Goal: Task Accomplishment & Management: Complete application form

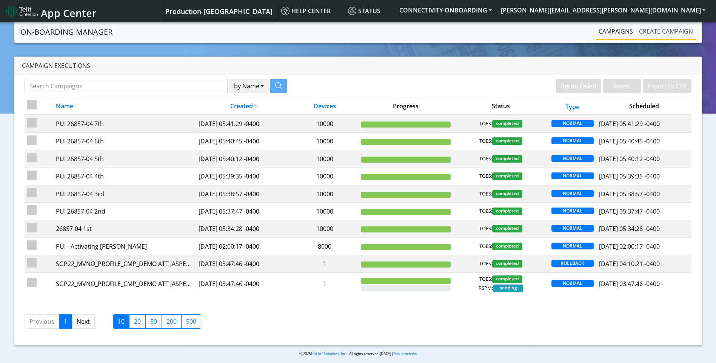
click at [672, 33] on link "Create campaign" at bounding box center [666, 31] width 60 height 15
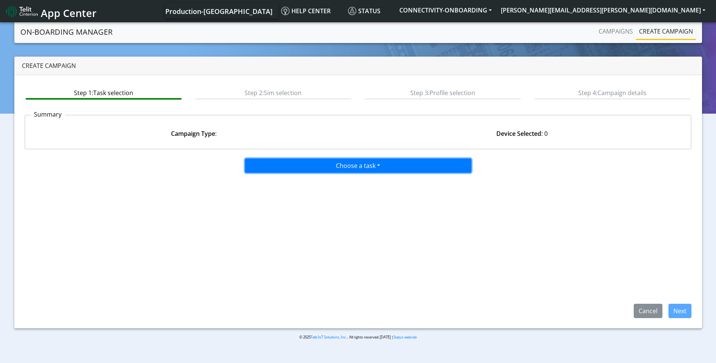
click at [346, 165] on button "Choose a task" at bounding box center [358, 165] width 226 height 14
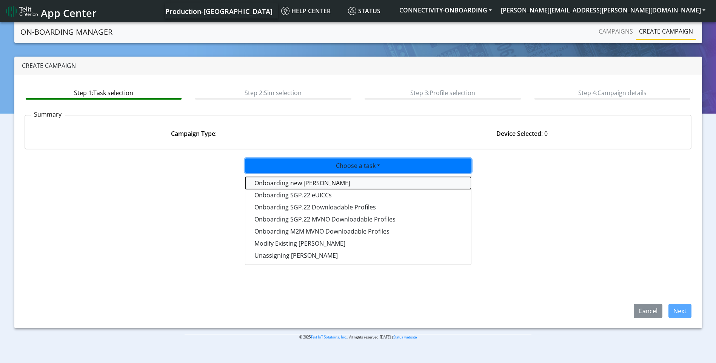
click at [306, 183] on tasktoes-dropdown "Onboarding new [PERSON_NAME]" at bounding box center [358, 183] width 226 height 12
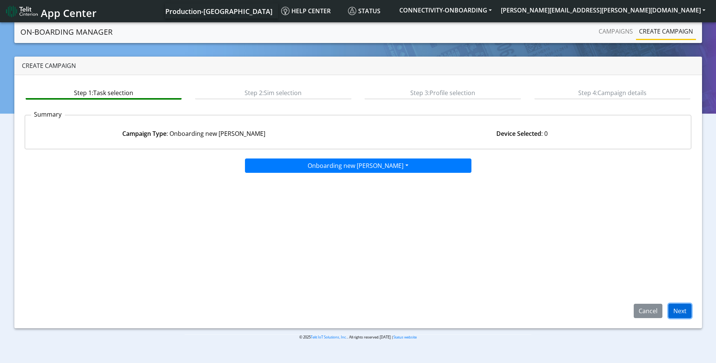
click at [681, 315] on button "Next" at bounding box center [679, 311] width 23 height 14
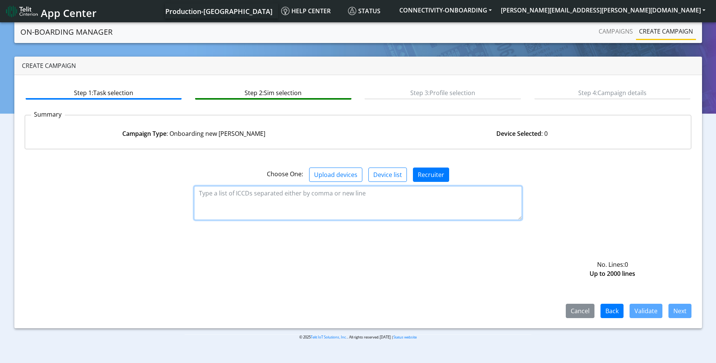
click at [302, 202] on textarea at bounding box center [358, 203] width 328 height 34
paste textarea "89358151000031911434 89358151000031911442 89358151000031911400 8935815100003191…"
type textarea "89358151000031911434 89358151000031911442 89358151000031911400 8935815100003191…"
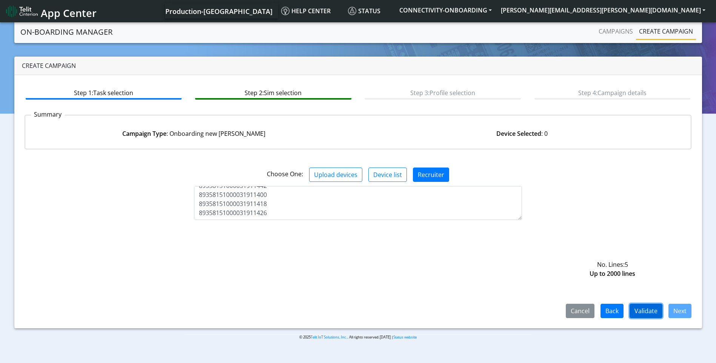
click at [645, 312] on button "Validate" at bounding box center [645, 311] width 33 height 14
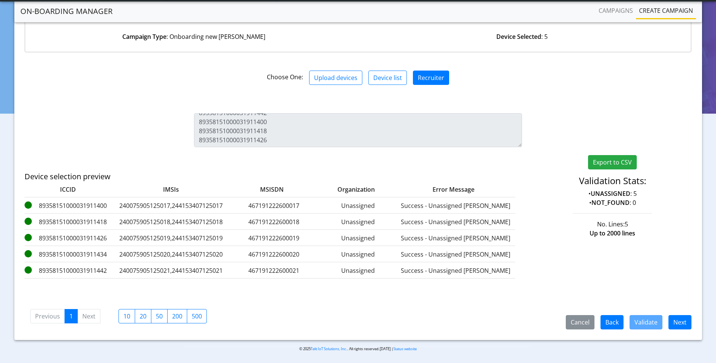
scroll to position [77, 0]
click at [682, 325] on button "Next" at bounding box center [679, 322] width 23 height 14
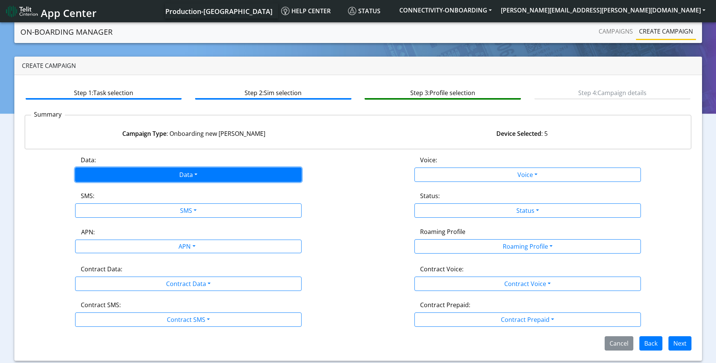
click at [206, 173] on button "Data" at bounding box center [188, 175] width 226 height 14
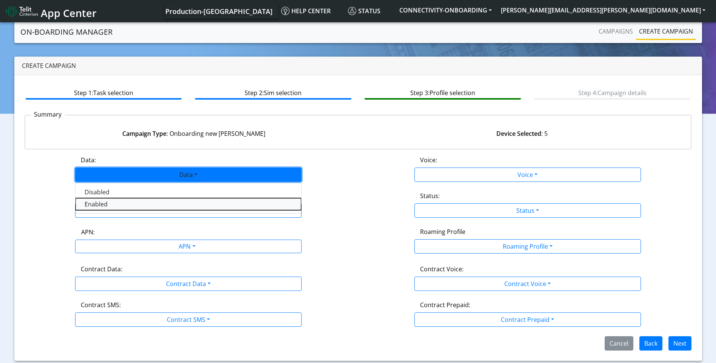
click at [147, 202] on button "Enabled" at bounding box center [188, 204] width 226 height 12
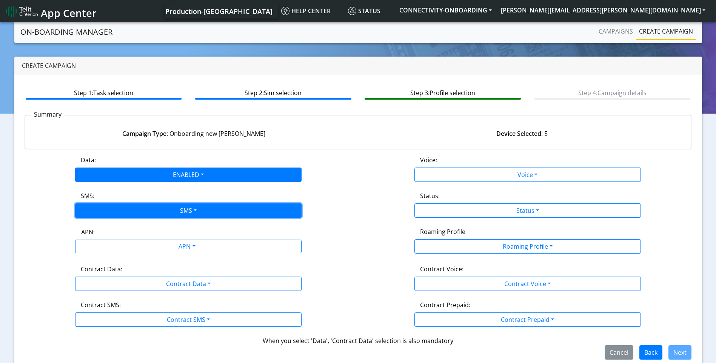
click at [187, 212] on button "SMS" at bounding box center [188, 210] width 226 height 14
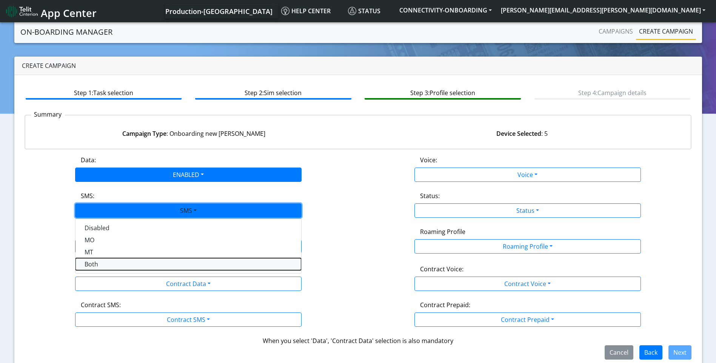
click at [122, 259] on button "Both" at bounding box center [188, 264] width 226 height 12
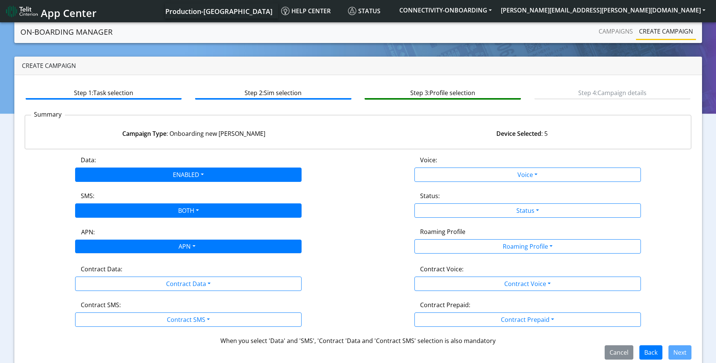
click at [195, 247] on div "APN" at bounding box center [186, 247] width 239 height 15
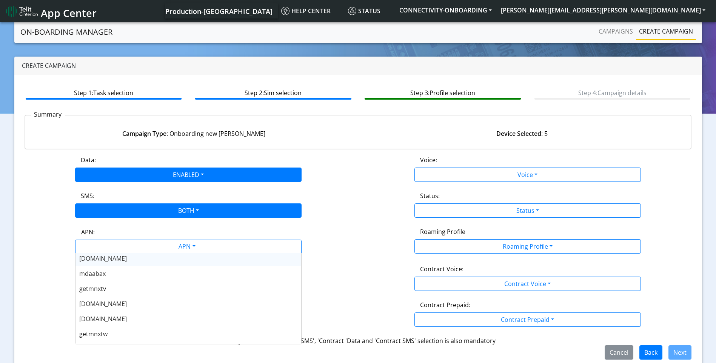
scroll to position [151, 0]
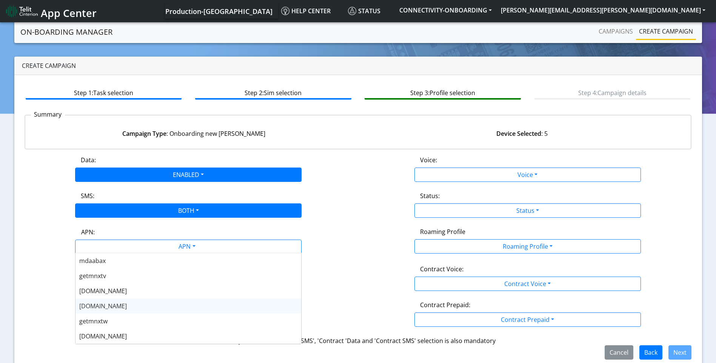
click at [137, 301] on div "nxtesim1.net" at bounding box center [188, 305] width 226 height 15
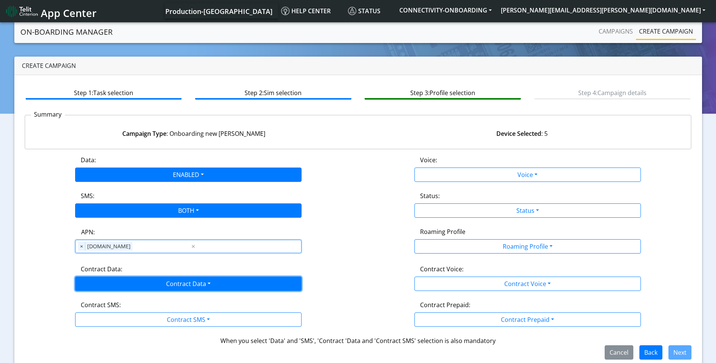
click at [176, 285] on button "Contract Data" at bounding box center [188, 284] width 226 height 14
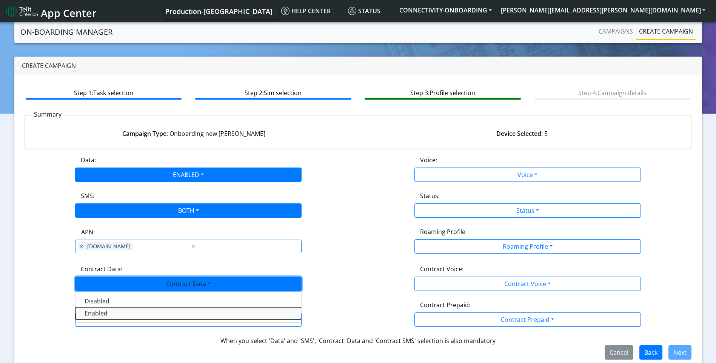
click at [129, 314] on Dataenabled-dropdown "Enabled" at bounding box center [188, 313] width 226 height 12
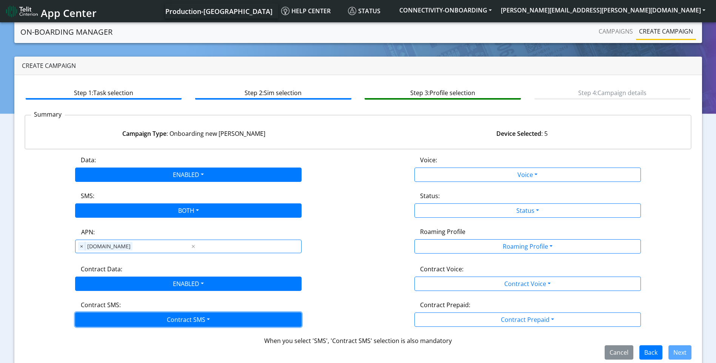
click at [188, 321] on button "Contract SMS" at bounding box center [188, 319] width 226 height 14
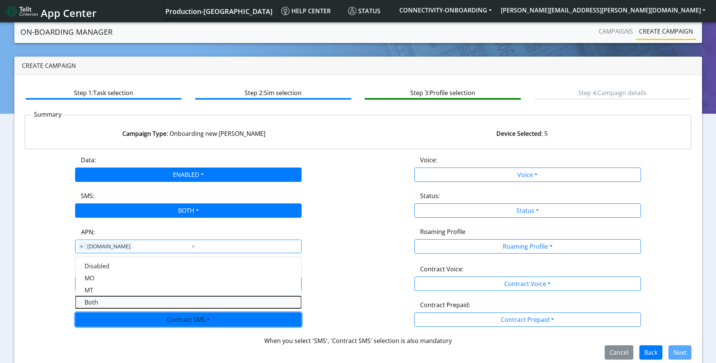
click at [120, 303] on SMSboth-dropdown "Both" at bounding box center [188, 302] width 226 height 12
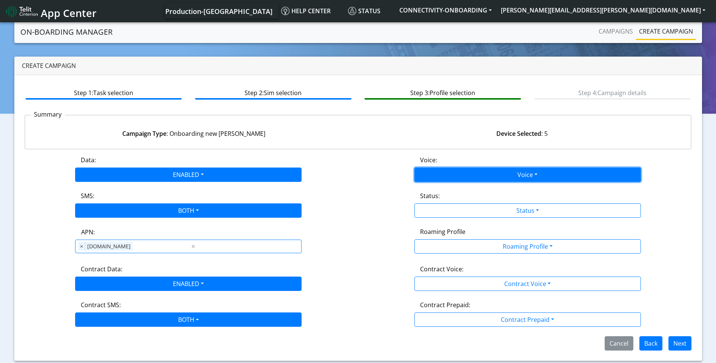
click at [497, 178] on button "Voice" at bounding box center [527, 175] width 226 height 14
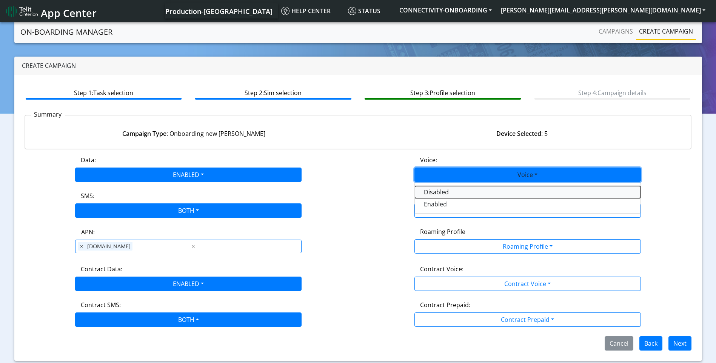
click at [465, 192] on button "Disabled" at bounding box center [528, 192] width 226 height 12
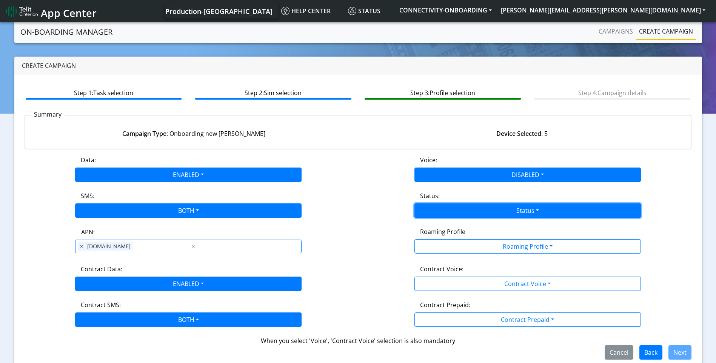
click at [508, 214] on button "Status" at bounding box center [527, 210] width 226 height 14
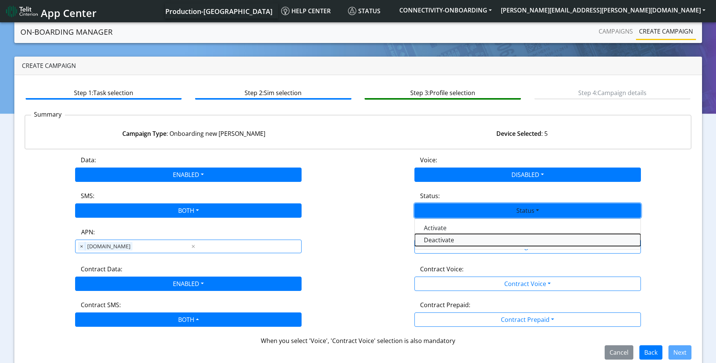
click at [460, 235] on button "Deactivate" at bounding box center [528, 240] width 226 height 12
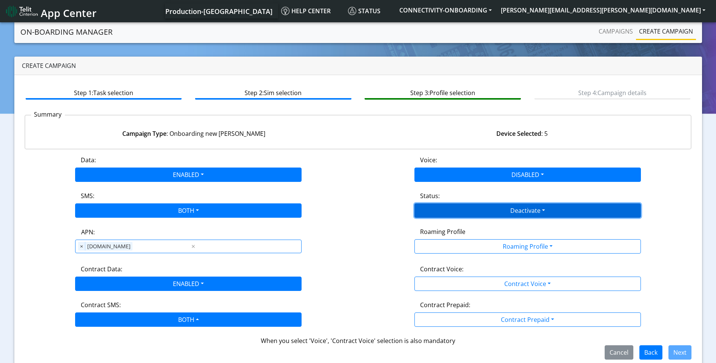
click at [502, 213] on button "Deactivate" at bounding box center [527, 210] width 226 height 14
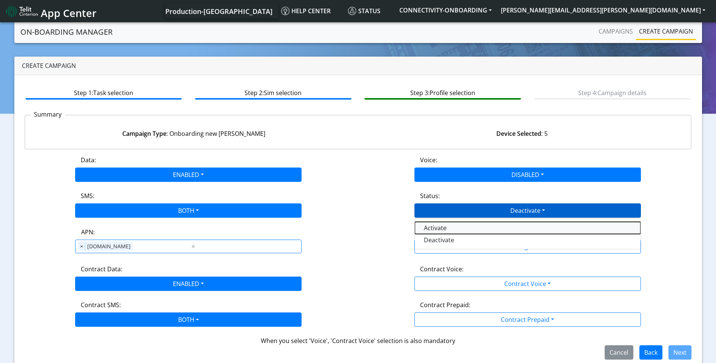
click at [464, 230] on button "Activate" at bounding box center [528, 228] width 226 height 12
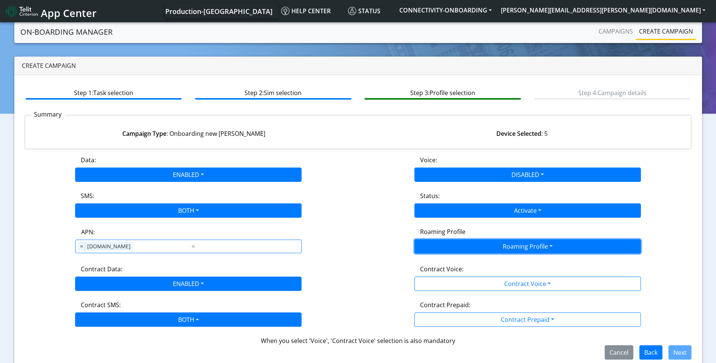
click at [502, 242] on button "Roaming Profile" at bounding box center [527, 246] width 226 height 14
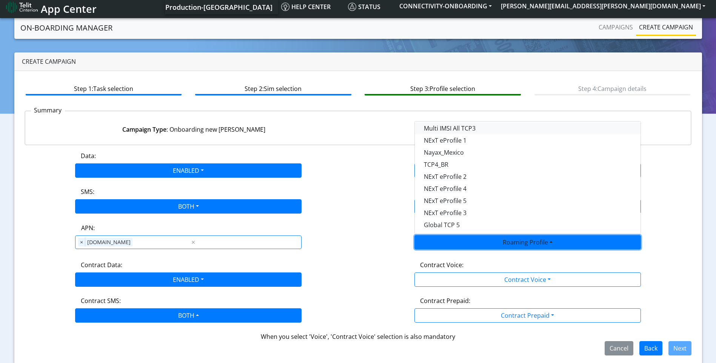
scroll to position [9, 0]
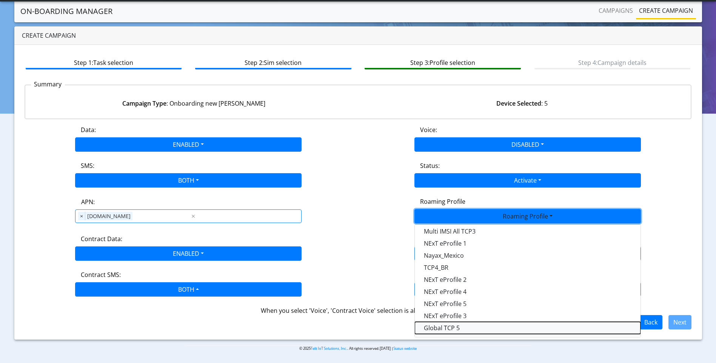
click at [467, 329] on Profile-dropdown "Global TCP 5" at bounding box center [528, 328] width 226 height 12
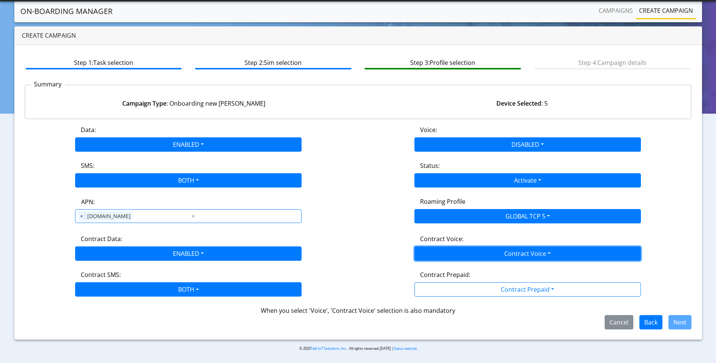
click at [514, 255] on button "Contract Voice" at bounding box center [527, 253] width 226 height 14
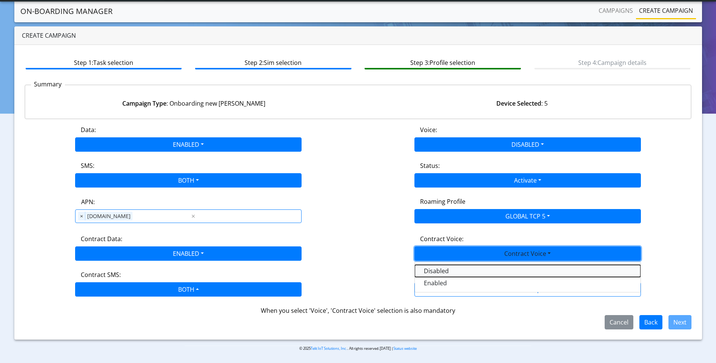
drag, startPoint x: 452, startPoint y: 272, endPoint x: 465, endPoint y: 278, distance: 14.4
click at [452, 272] on Voicedisabled-dropdown "Disabled" at bounding box center [528, 271] width 226 height 12
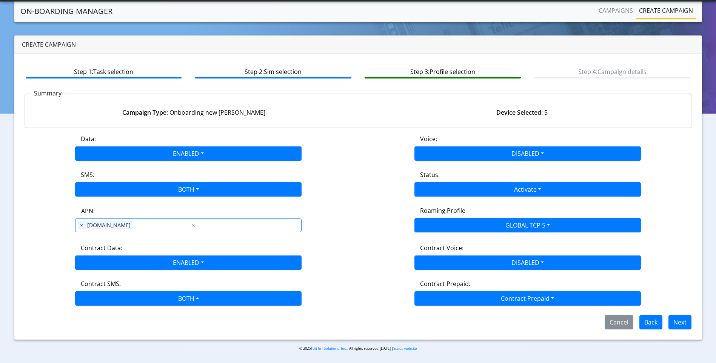
scroll to position [0, 0]
drag, startPoint x: 505, startPoint y: 295, endPoint x: 488, endPoint y: 303, distance: 18.4
click at [505, 295] on button "Contract Prepaid" at bounding box center [527, 298] width 226 height 14
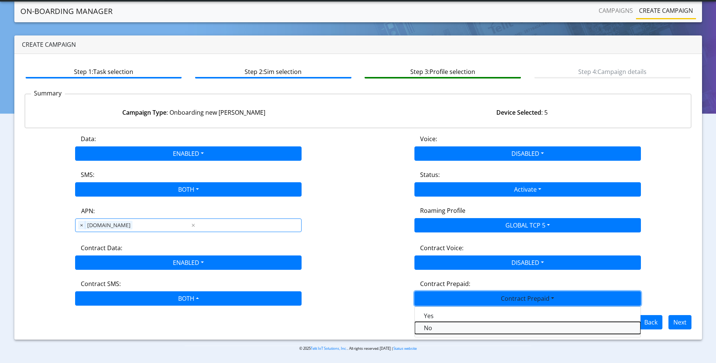
drag, startPoint x: 445, startPoint y: 328, endPoint x: 603, endPoint y: 326, distance: 158.1
click at [448, 328] on Prepaidnotprepaid-dropdown "No" at bounding box center [528, 328] width 226 height 12
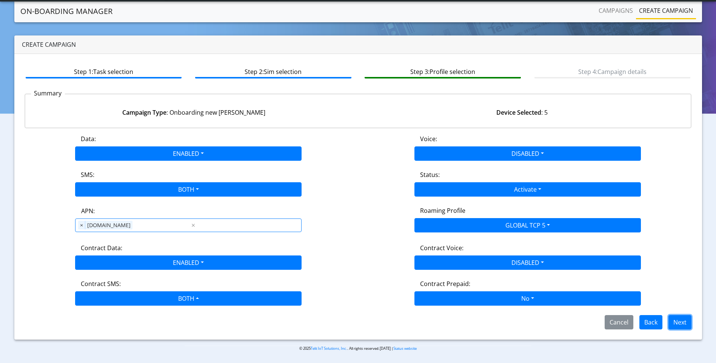
drag, startPoint x: 682, startPoint y: 321, endPoint x: 642, endPoint y: 311, distance: 42.0
click at [682, 321] on button "Next" at bounding box center [679, 322] width 23 height 14
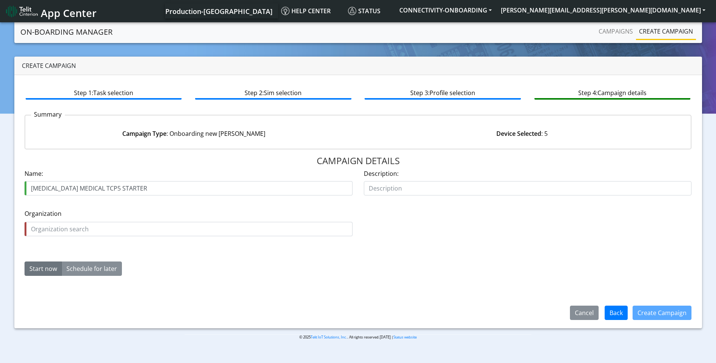
type input "[MEDICAL_DATA] MEDICAL TCP5 STARTER"
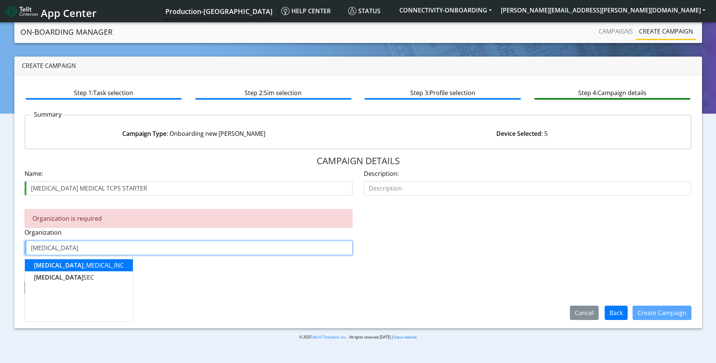
click at [62, 262] on ngb-highlight "ICU _MEDICAL_INC" at bounding box center [79, 265] width 90 height 8
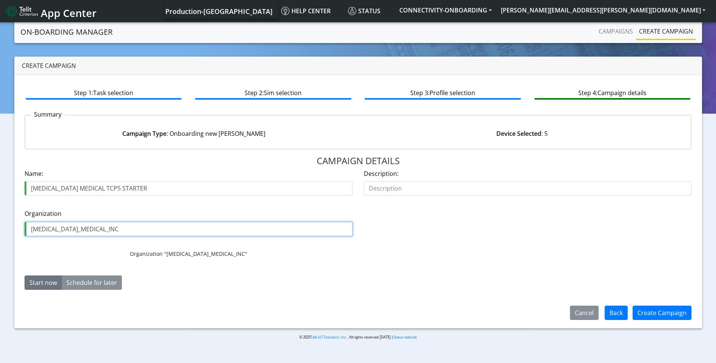
type input "ICU_MEDICAL_INC"
click at [34, 277] on button "Start now" at bounding box center [43, 282] width 37 height 14
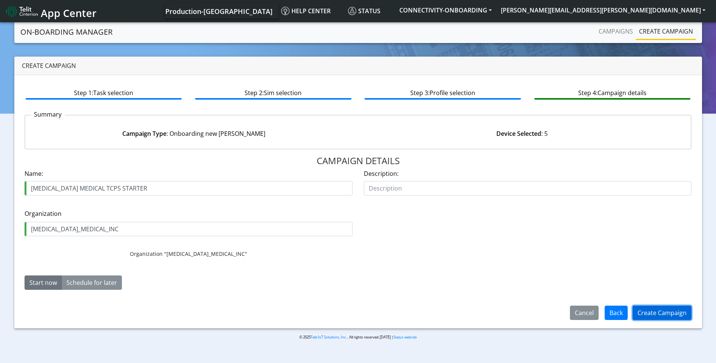
click at [660, 312] on button "Create Campaign" at bounding box center [661, 313] width 59 height 14
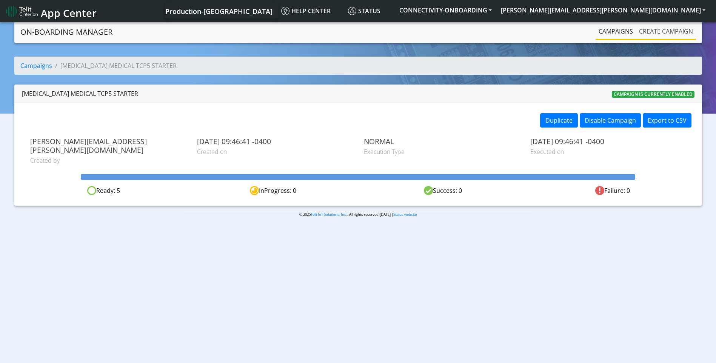
click at [651, 30] on link "Create campaign" at bounding box center [666, 31] width 60 height 15
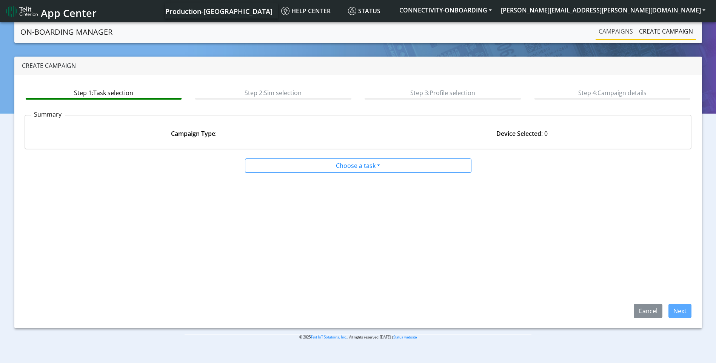
click at [621, 33] on link "Campaigns" at bounding box center [615, 31] width 40 height 15
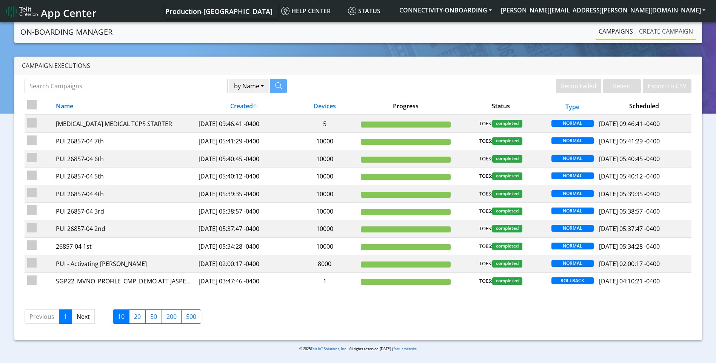
click at [677, 28] on link "Create campaign" at bounding box center [666, 31] width 60 height 15
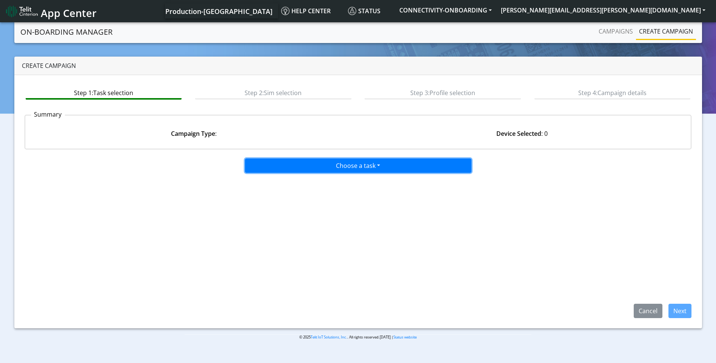
click at [356, 158] on button "Choose a task" at bounding box center [358, 165] width 226 height 14
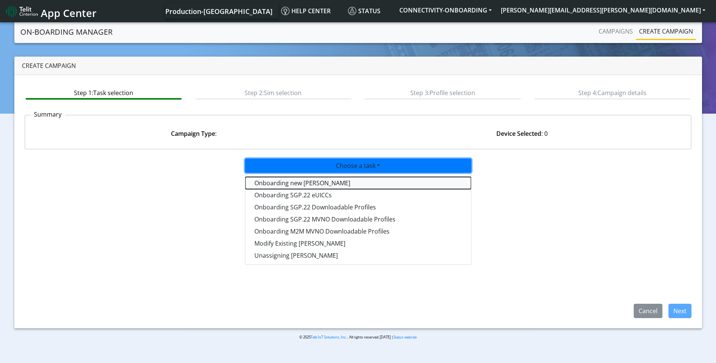
drag, startPoint x: 317, startPoint y: 184, endPoint x: 323, endPoint y: 188, distance: 7.1
click at [317, 184] on tasktoes-dropdown "Onboarding new [PERSON_NAME]" at bounding box center [358, 183] width 226 height 12
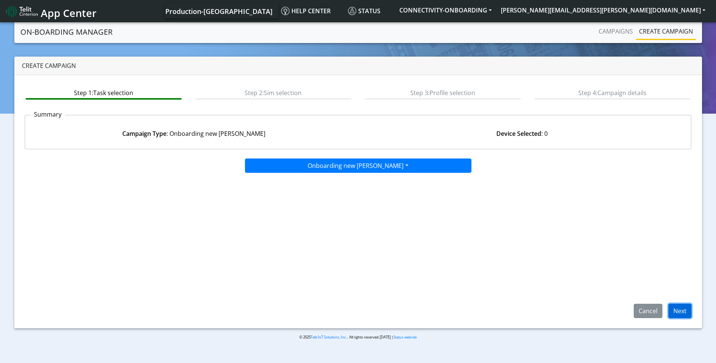
click at [683, 308] on button "Next" at bounding box center [679, 311] width 23 height 14
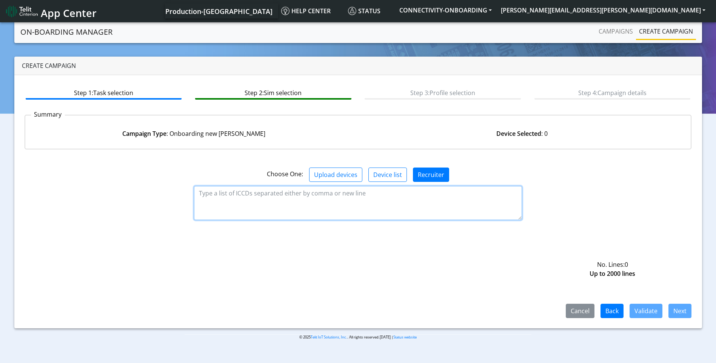
click at [281, 203] on textarea at bounding box center [358, 203] width 328 height 34
paste textarea "89358151000031765475 89358151000031765467"
type textarea "89358151000031765475 89358151000031765467"
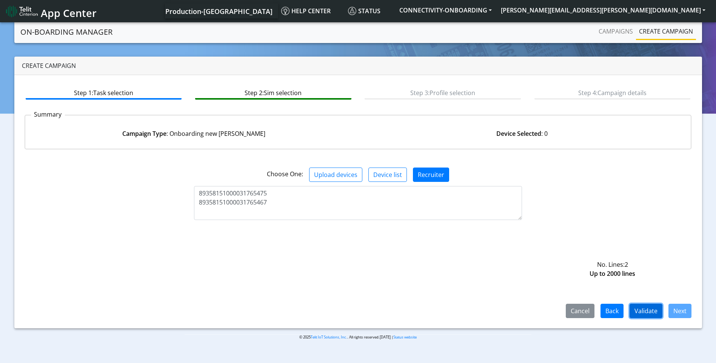
drag, startPoint x: 646, startPoint y: 314, endPoint x: 643, endPoint y: 308, distance: 6.9
click at [643, 309] on button "Validate" at bounding box center [645, 311] width 33 height 14
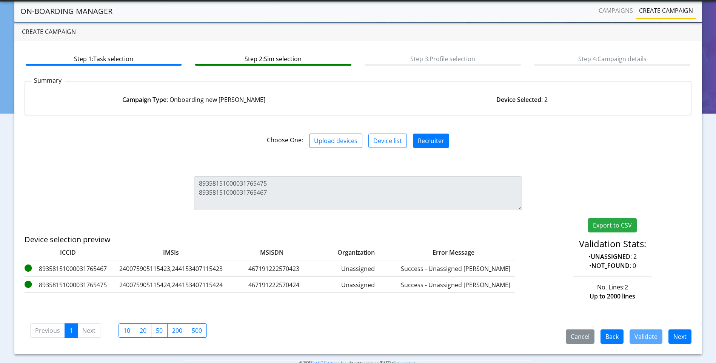
scroll to position [28, 0]
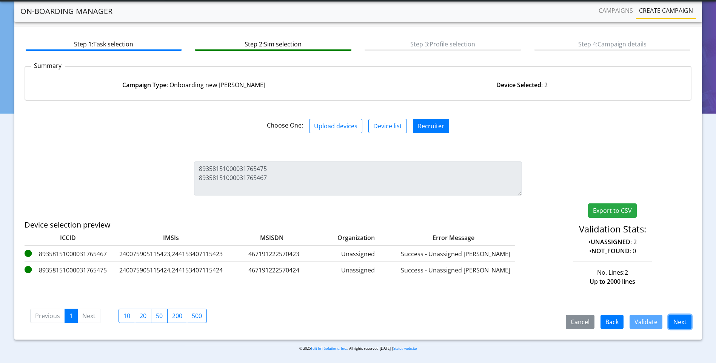
click at [679, 325] on button "Next" at bounding box center [679, 322] width 23 height 14
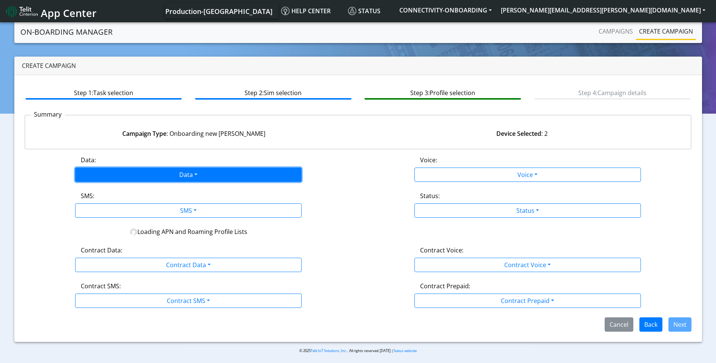
click at [210, 179] on button "Data" at bounding box center [188, 175] width 226 height 14
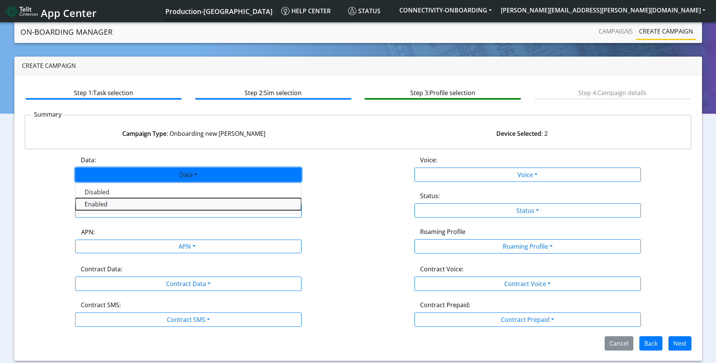
click at [136, 206] on button "Enabled" at bounding box center [188, 204] width 226 height 12
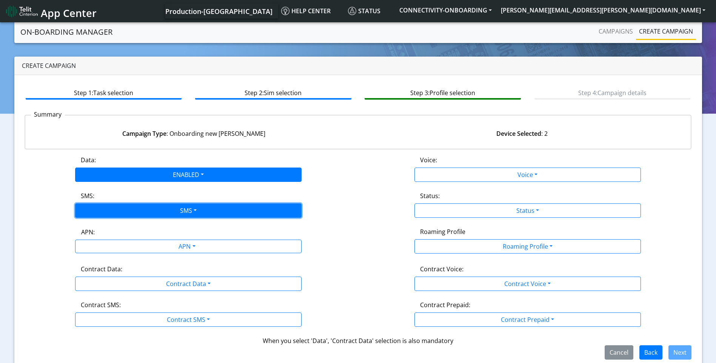
click at [189, 210] on button "SMS" at bounding box center [188, 210] width 226 height 14
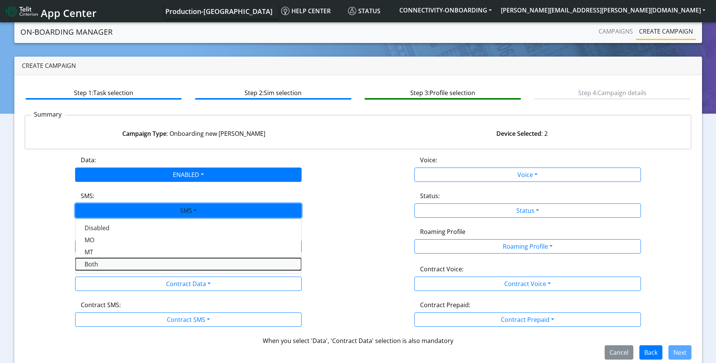
drag, startPoint x: 118, startPoint y: 265, endPoint x: 136, endPoint y: 261, distance: 18.1
click at [119, 265] on button "Both" at bounding box center [188, 264] width 226 height 12
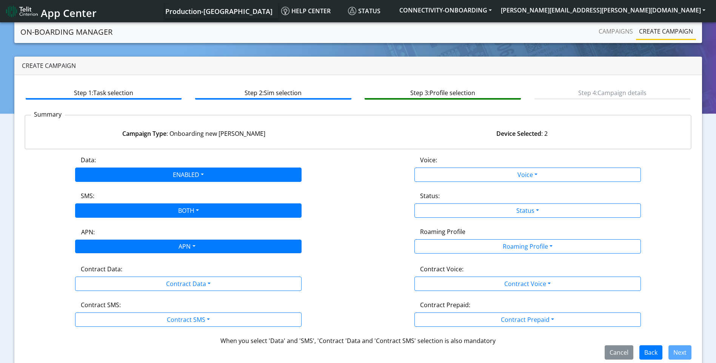
click at [189, 242] on div "APN" at bounding box center [186, 247] width 239 height 15
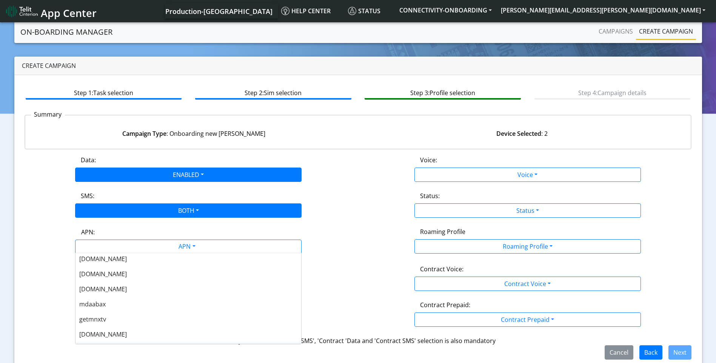
scroll to position [151, 0]
drag, startPoint x: 133, startPoint y: 308, endPoint x: 174, endPoint y: 297, distance: 42.9
click at [133, 308] on div "[DOMAIN_NAME]" at bounding box center [188, 305] width 226 height 15
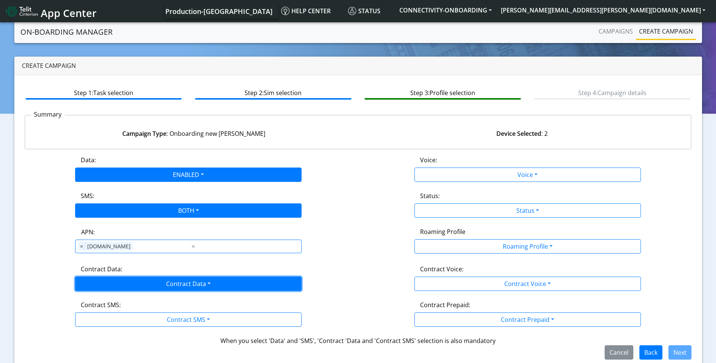
click at [202, 284] on button "Contract Data" at bounding box center [188, 284] width 226 height 14
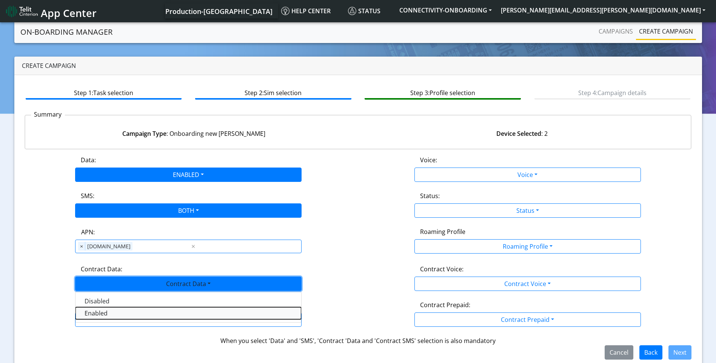
click at [144, 318] on Dataenabled-dropdown "Enabled" at bounding box center [188, 313] width 226 height 12
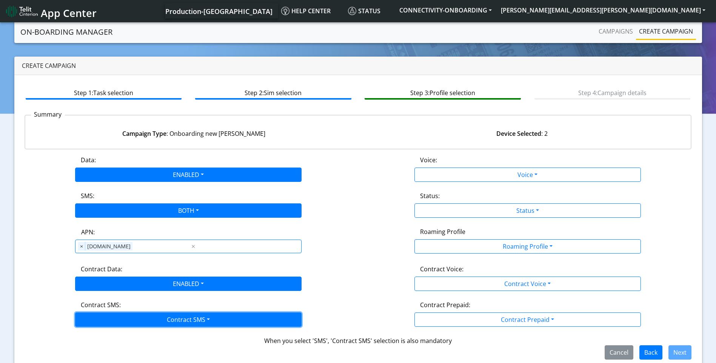
click at [178, 319] on button "Contract SMS" at bounding box center [188, 319] width 226 height 14
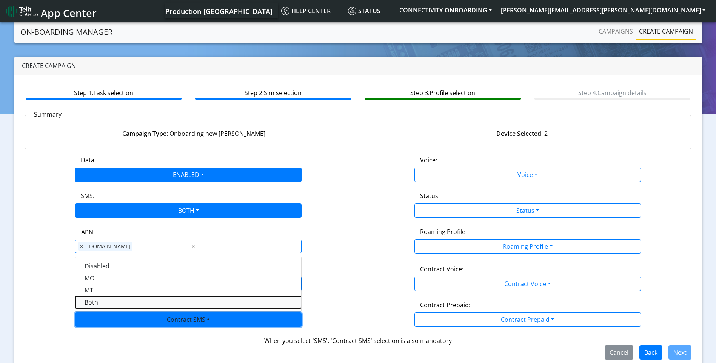
click at [96, 303] on SMSboth-dropdown "Both" at bounding box center [188, 302] width 226 height 12
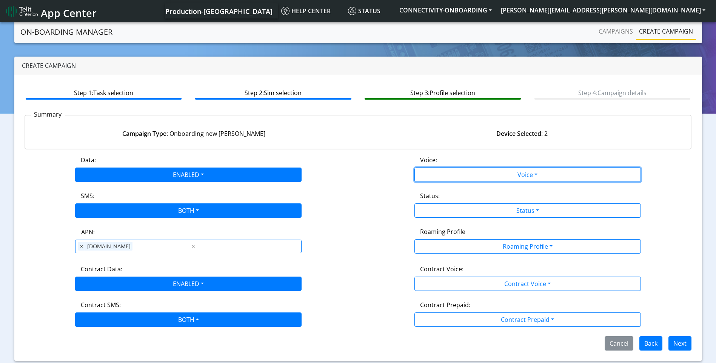
drag, startPoint x: 538, startPoint y: 176, endPoint x: 520, endPoint y: 184, distance: 19.6
click at [537, 177] on button "Voice" at bounding box center [527, 175] width 226 height 14
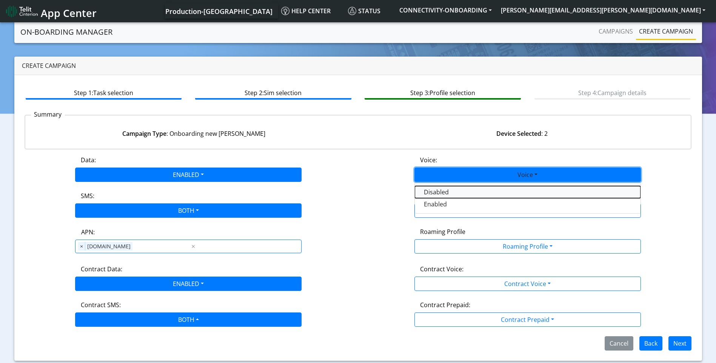
click at [465, 194] on button "Disabled" at bounding box center [528, 192] width 226 height 12
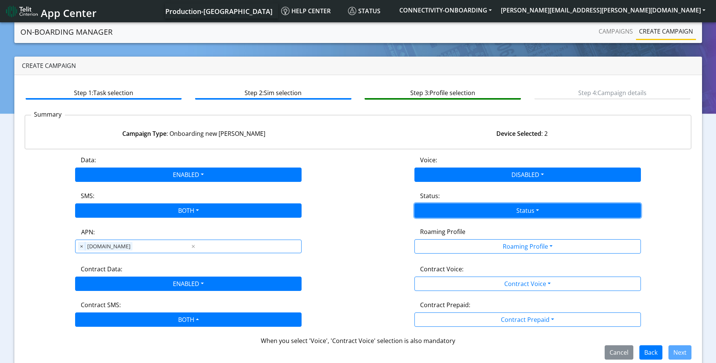
click at [517, 212] on button "Status" at bounding box center [527, 210] width 226 height 14
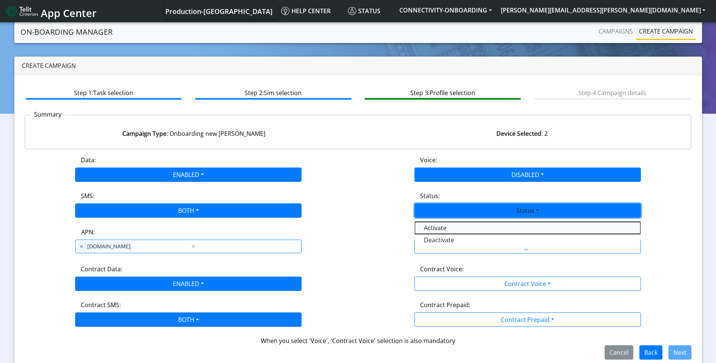
drag, startPoint x: 471, startPoint y: 232, endPoint x: 492, endPoint y: 231, distance: 21.1
click at [472, 231] on button "Activate" at bounding box center [528, 228] width 226 height 12
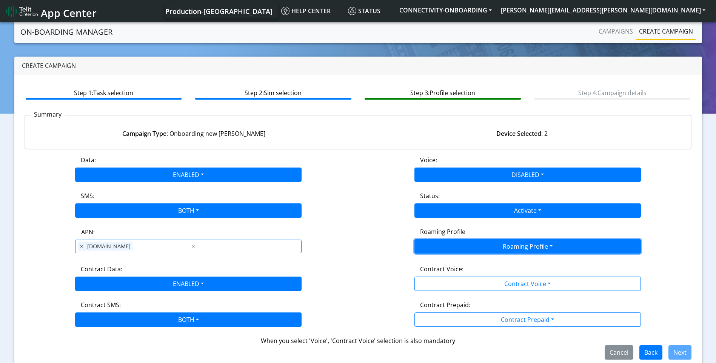
click at [523, 242] on button "Roaming Profile" at bounding box center [527, 246] width 226 height 14
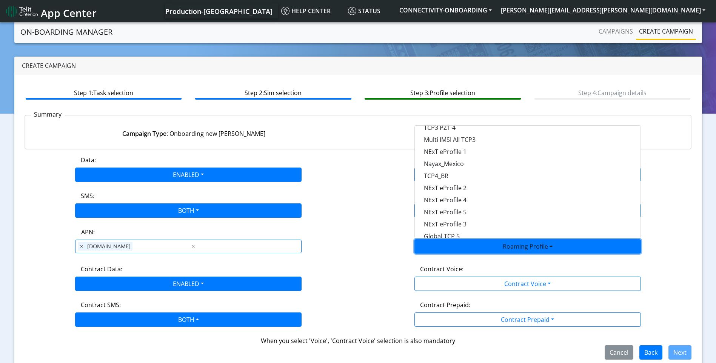
scroll to position [212, 0]
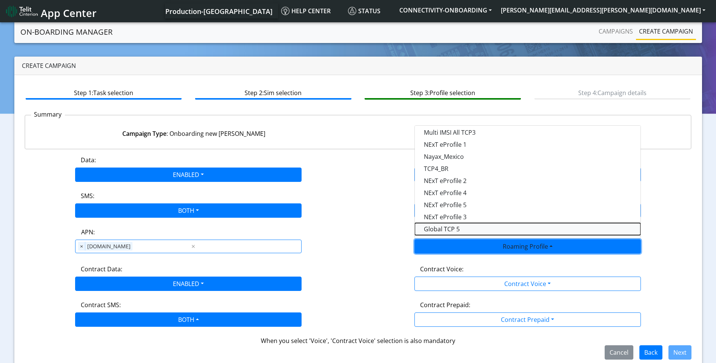
click at [456, 228] on Profile-dropdown "Global TCP 5" at bounding box center [528, 229] width 226 height 12
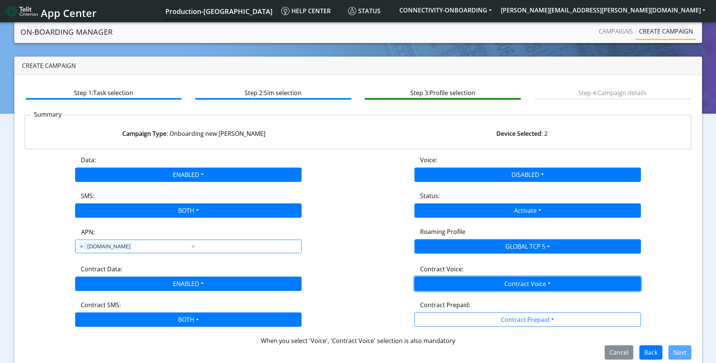
click at [549, 281] on button "Contract Voice" at bounding box center [527, 284] width 226 height 14
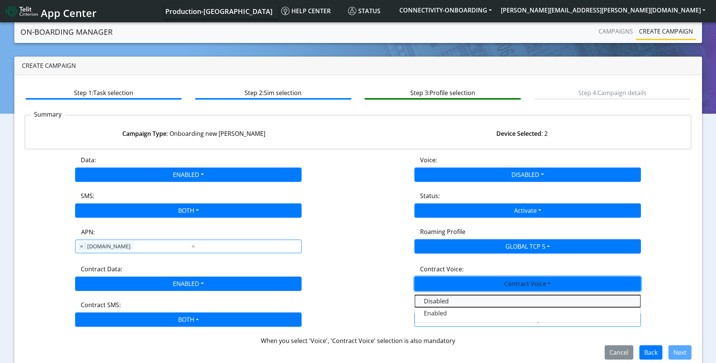
click at [455, 298] on Voicedisabled-dropdown "Disabled" at bounding box center [528, 301] width 226 height 12
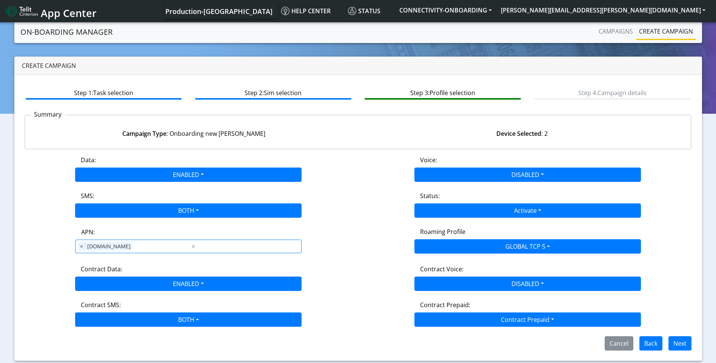
drag, startPoint x: 506, startPoint y: 309, endPoint x: 517, endPoint y: 313, distance: 10.9
click at [507, 309] on div "Contract Prepaid:" at bounding box center [527, 306] width 226 height 12
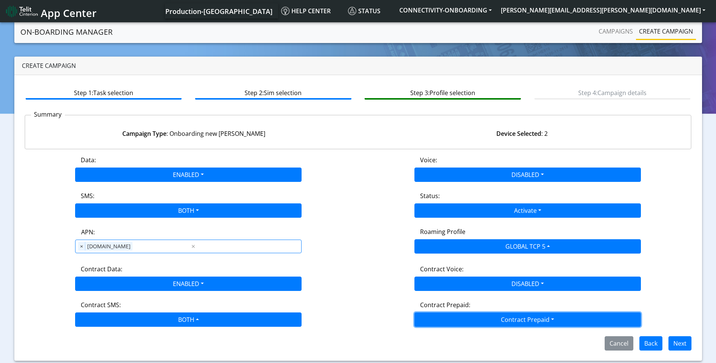
click at [519, 314] on button "Contract Prepaid" at bounding box center [527, 319] width 226 height 14
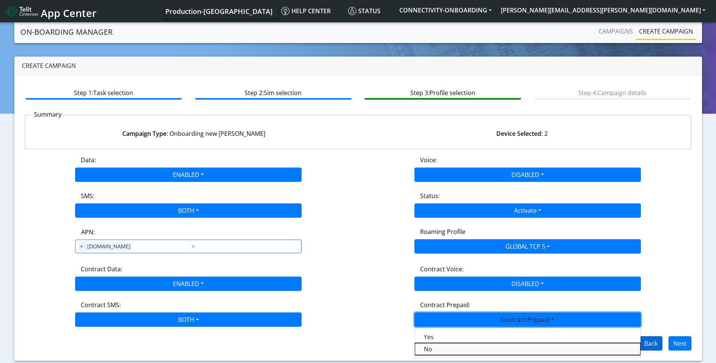
drag, startPoint x: 440, startPoint y: 351, endPoint x: 657, endPoint y: 336, distance: 216.7
click at [441, 351] on Prepaidnotprepaid-dropdown "No" at bounding box center [528, 349] width 226 height 12
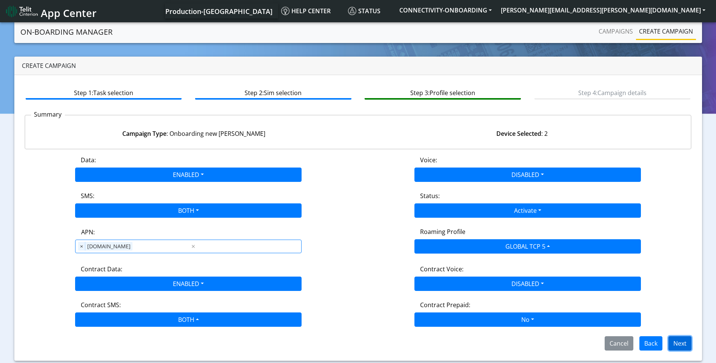
click at [676, 341] on button "Next" at bounding box center [679, 343] width 23 height 14
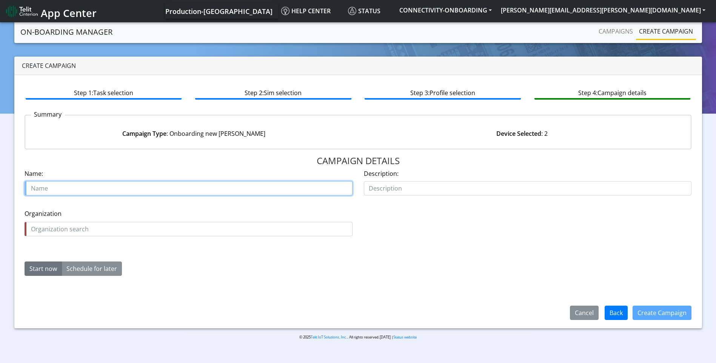
click at [188, 189] on input "text" at bounding box center [189, 188] width 328 height 14
type input "DAQ ELECTRONICS"
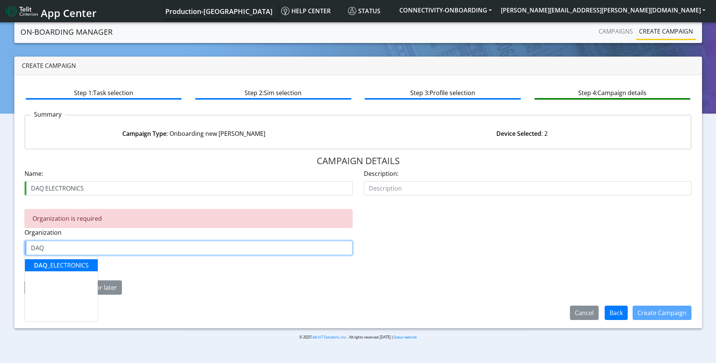
click at [79, 265] on ngb-highlight "DAQ _ELECTRONICS" at bounding box center [61, 265] width 55 height 8
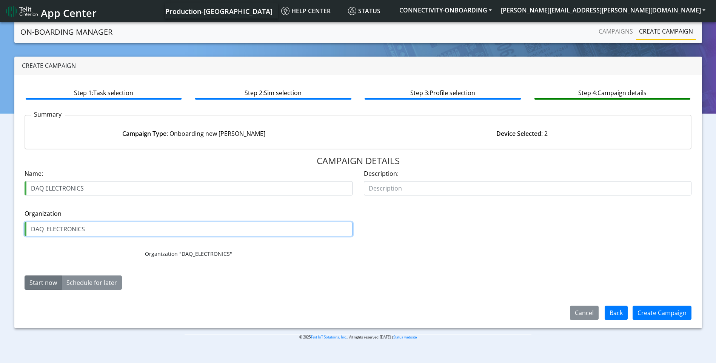
type input "DAQ_ELECTRONICS"
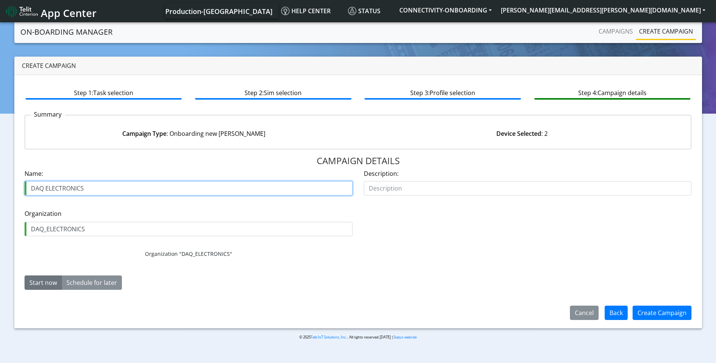
click at [109, 186] on input "DAQ ELECTRONICS" at bounding box center [189, 188] width 328 height 14
type input "DAQ ELECTRONICS TCP5 STARTER"
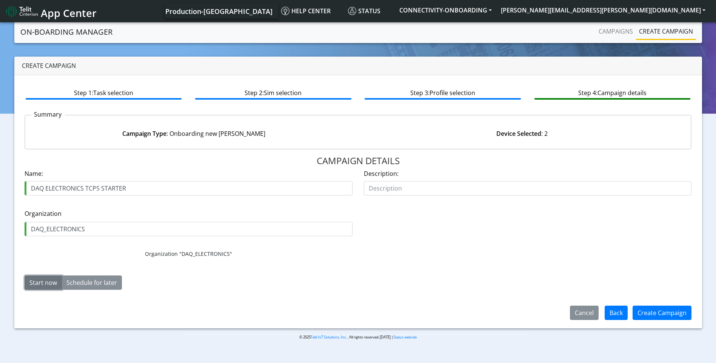
click at [43, 285] on button "Start now" at bounding box center [43, 282] width 37 height 14
click at [655, 317] on button "Create Campaign" at bounding box center [661, 313] width 59 height 14
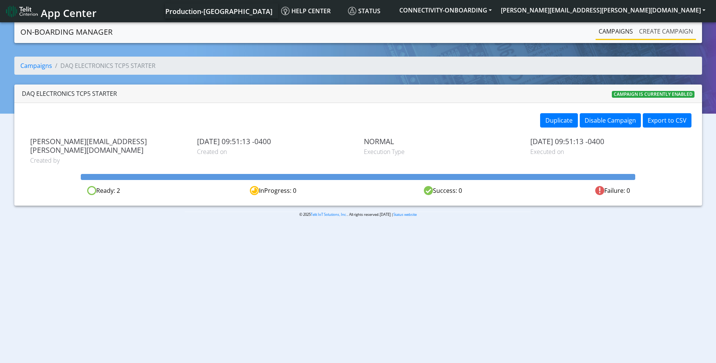
click at [657, 35] on link "Create campaign" at bounding box center [666, 31] width 60 height 15
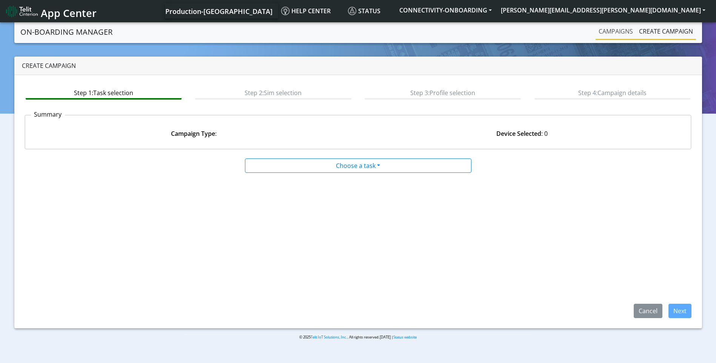
click at [622, 31] on link "Campaigns" at bounding box center [615, 31] width 40 height 15
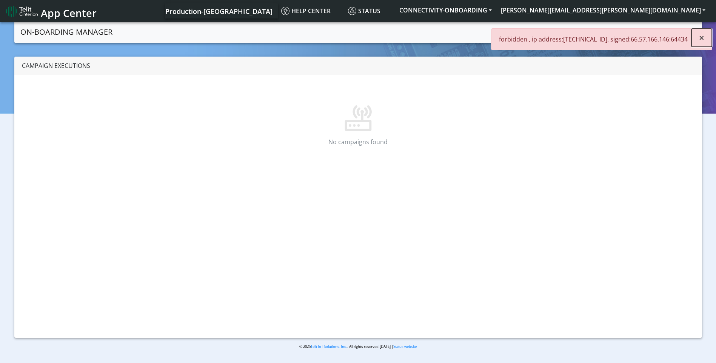
click at [704, 38] on button "×" at bounding box center [701, 38] width 20 height 18
click at [657, 12] on button "[PERSON_NAME][EMAIL_ADDRESS][PERSON_NAME][DOMAIN_NAME]" at bounding box center [603, 10] width 214 height 14
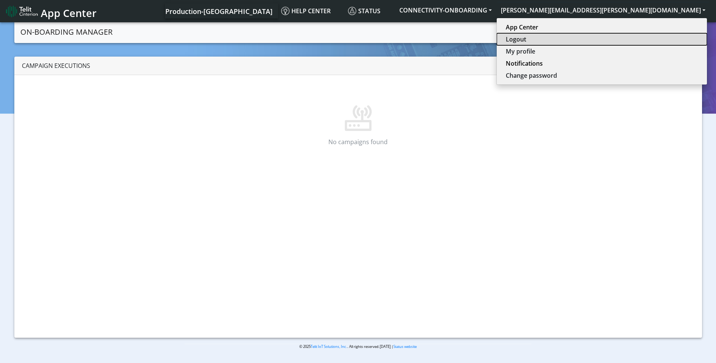
click at [652, 39] on button "Logout" at bounding box center [602, 39] width 210 height 12
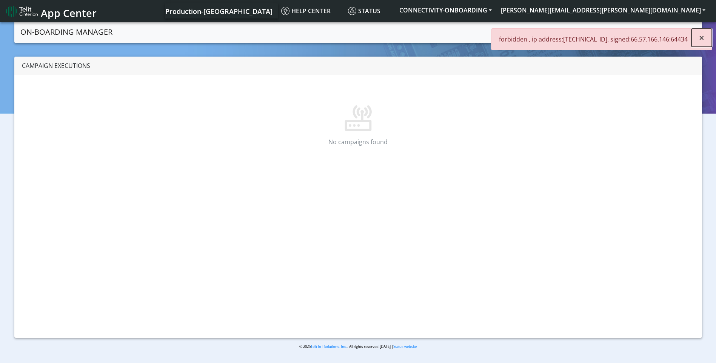
click at [705, 33] on button "×" at bounding box center [701, 38] width 20 height 18
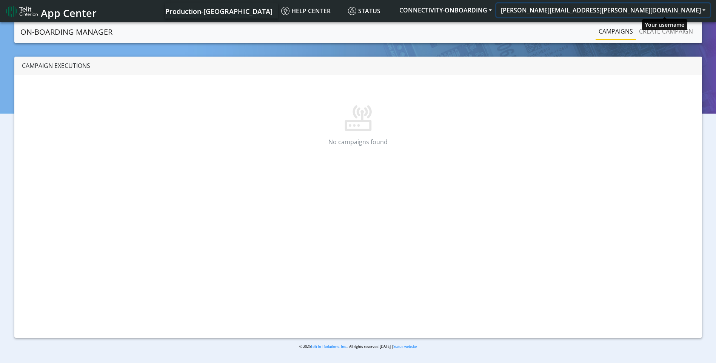
click at [663, 9] on button "[PERSON_NAME][EMAIL_ADDRESS][PERSON_NAME][DOMAIN_NAME]" at bounding box center [603, 10] width 214 height 14
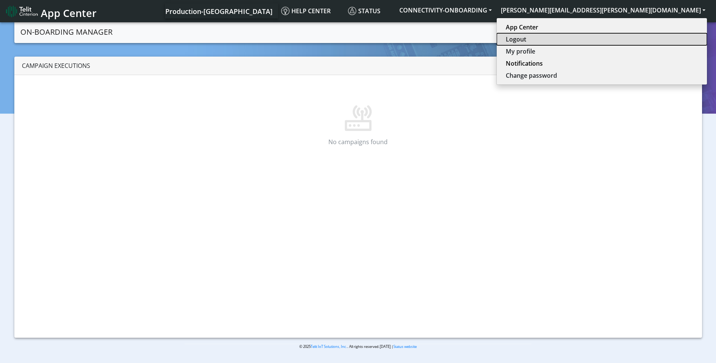
click at [653, 37] on button "Logout" at bounding box center [602, 39] width 210 height 12
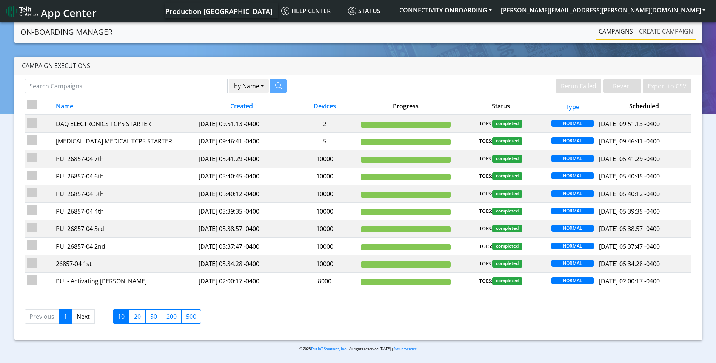
click at [677, 35] on link "Create campaign" at bounding box center [666, 31] width 60 height 15
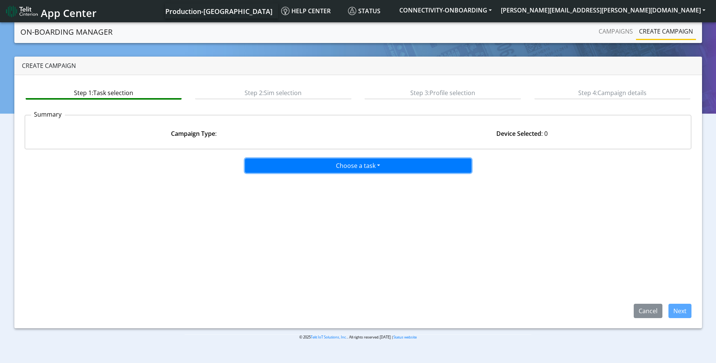
click at [355, 164] on button "Choose a task" at bounding box center [358, 165] width 226 height 14
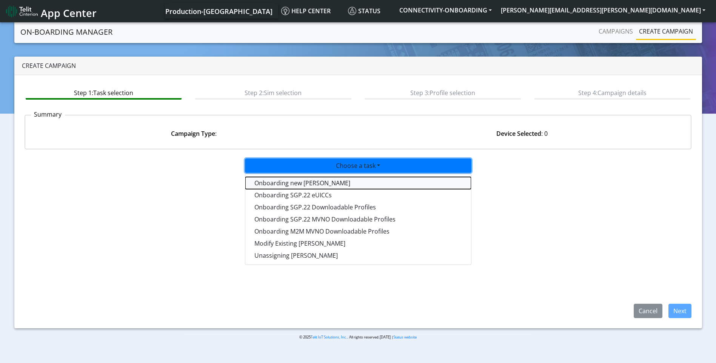
click at [321, 184] on tasktoes-dropdown "Onboarding new SIMs" at bounding box center [358, 183] width 226 height 12
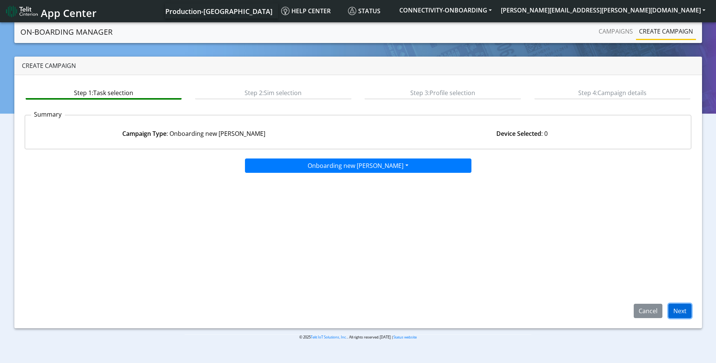
click at [674, 307] on button "Next" at bounding box center [679, 311] width 23 height 14
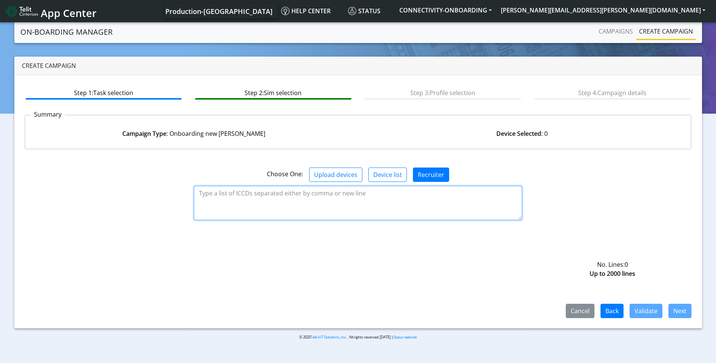
click at [329, 197] on textarea at bounding box center [358, 203] width 328 height 34
paste textarea "89358151000011748673 89358151000011748681 89358151000011748699 8935815100001174…"
type textarea "89358151000011748673 89358151000011748681 89358151000011748699 8935815100001174…"
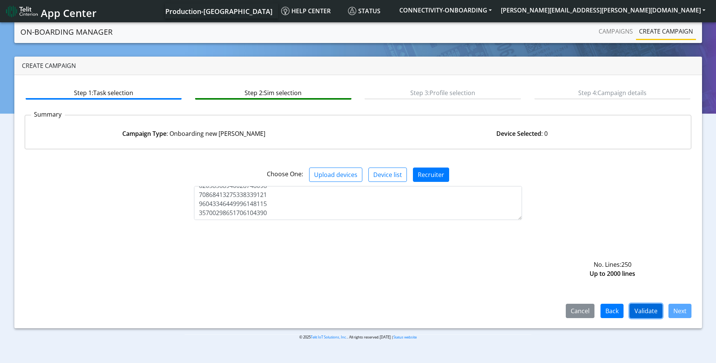
click at [656, 309] on button "Validate" at bounding box center [645, 311] width 33 height 14
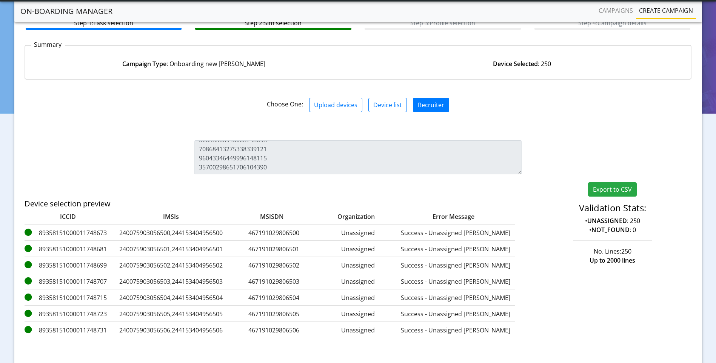
scroll to position [109, 0]
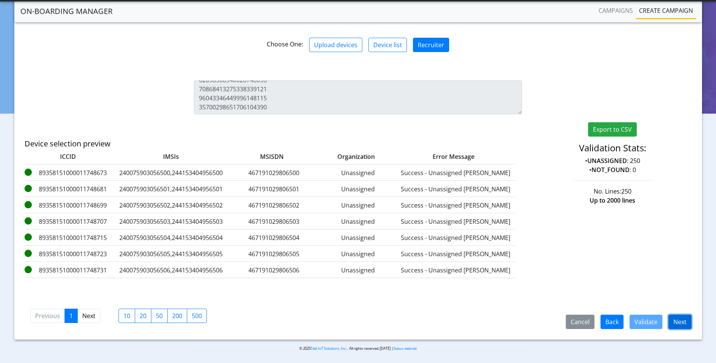
click at [679, 322] on button "Next" at bounding box center [679, 322] width 23 height 14
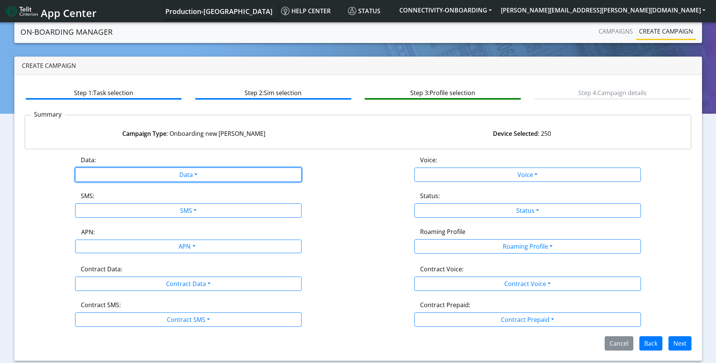
drag, startPoint x: 189, startPoint y: 172, endPoint x: 197, endPoint y: 193, distance: 22.6
click at [189, 172] on button "Data" at bounding box center [188, 175] width 226 height 14
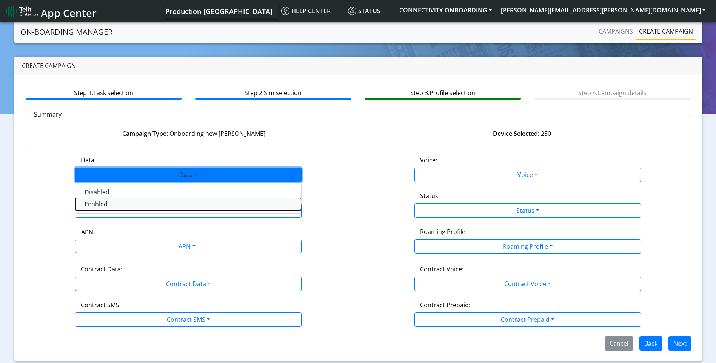
click at [143, 203] on button "Enabled" at bounding box center [188, 204] width 226 height 12
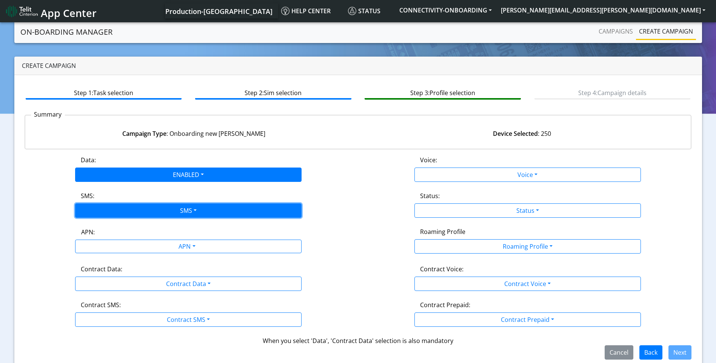
click at [178, 210] on button "SMS" at bounding box center [188, 210] width 226 height 14
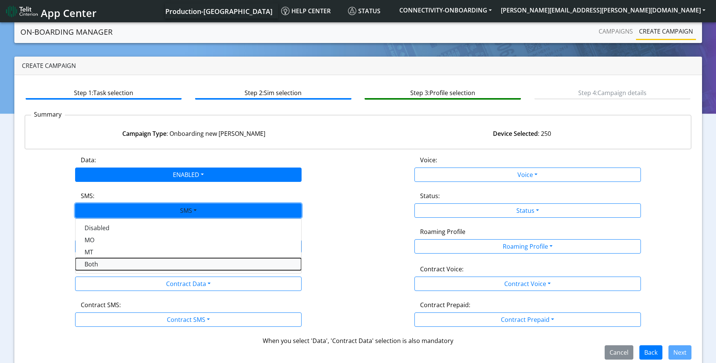
click at [128, 262] on button "Both" at bounding box center [188, 264] width 226 height 12
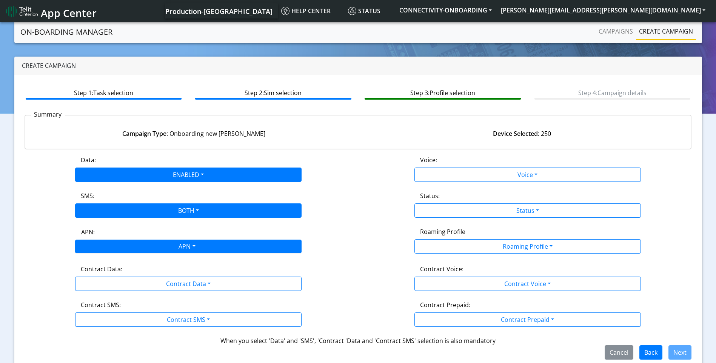
click at [197, 248] on div "APN" at bounding box center [186, 247] width 239 height 15
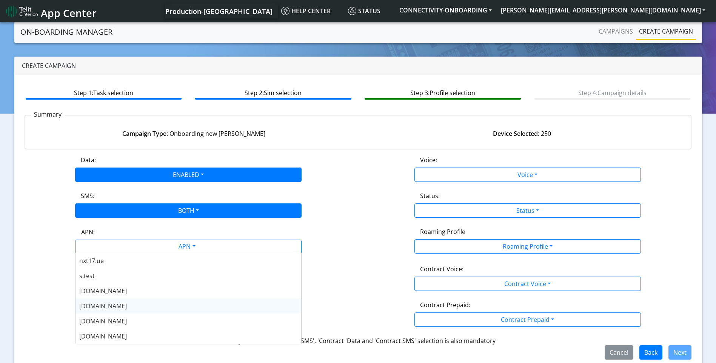
click at [134, 305] on div "nxt20.net" at bounding box center [188, 305] width 226 height 15
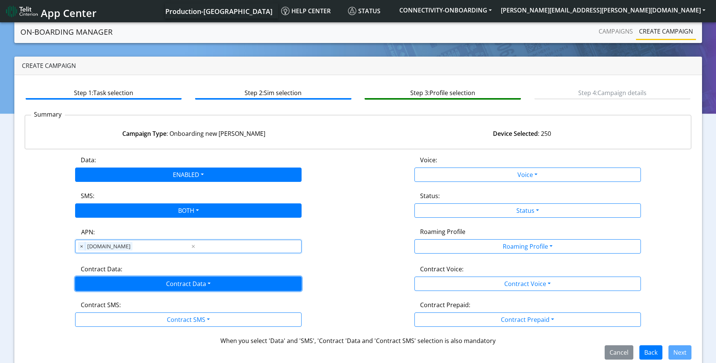
click at [175, 288] on button "Contract Data" at bounding box center [188, 284] width 226 height 14
click at [128, 321] on div "Disabled Enabled" at bounding box center [188, 307] width 226 height 31
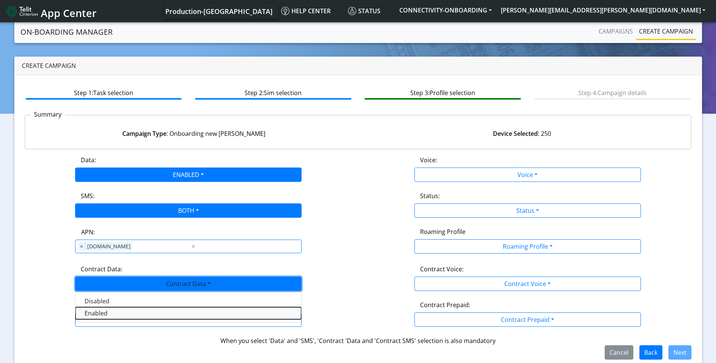
click at [160, 313] on Dataenabled-dropdown "Enabled" at bounding box center [188, 313] width 226 height 12
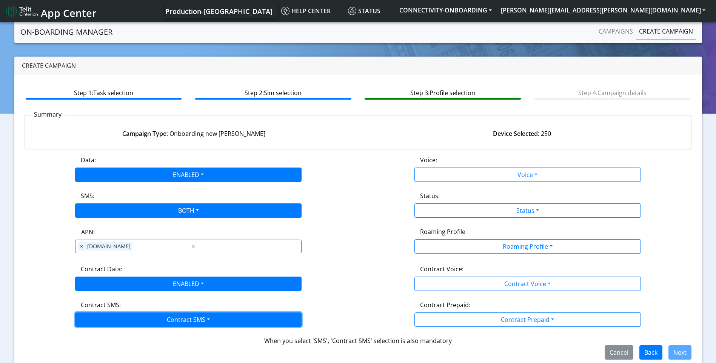
click at [178, 317] on button "Contract SMS" at bounding box center [188, 319] width 226 height 14
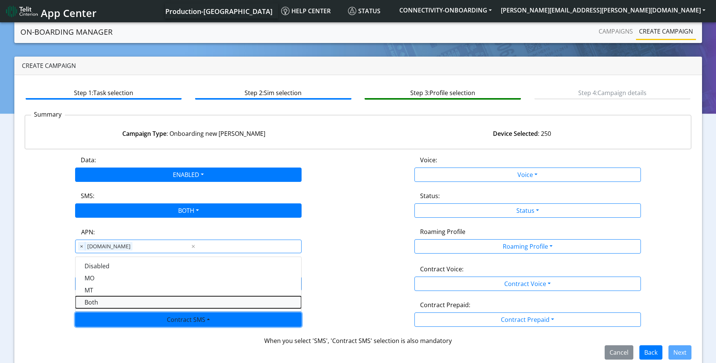
click at [105, 302] on SMSboth-dropdown "Both" at bounding box center [188, 302] width 226 height 12
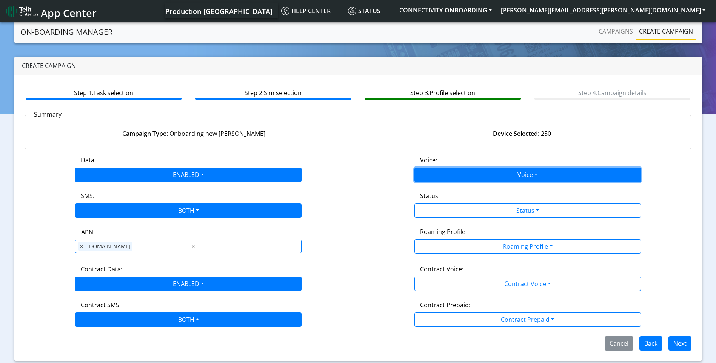
drag, startPoint x: 512, startPoint y: 169, endPoint x: 514, endPoint y: 173, distance: 4.6
click at [514, 168] on button "Voice" at bounding box center [527, 175] width 226 height 14
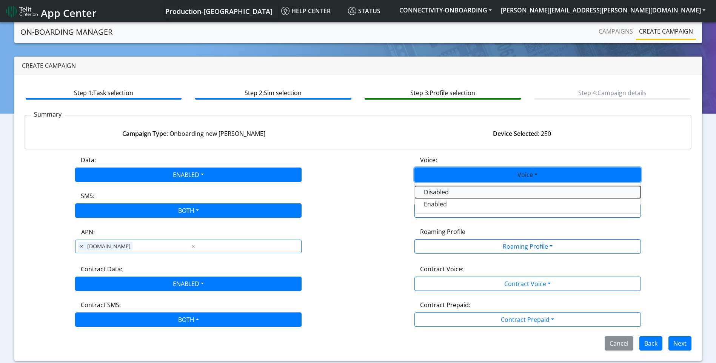
click at [474, 193] on button "Disabled" at bounding box center [528, 192] width 226 height 12
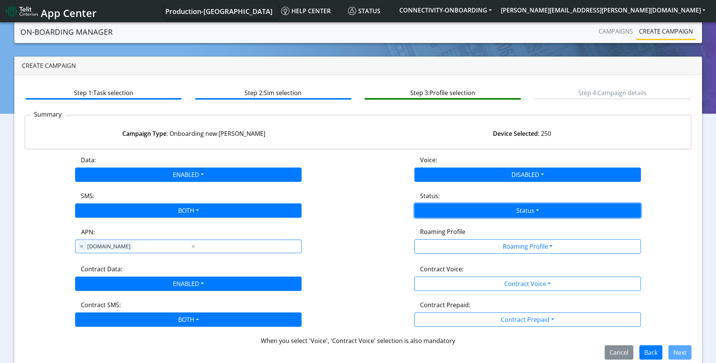
click at [506, 210] on button "Status" at bounding box center [527, 210] width 226 height 14
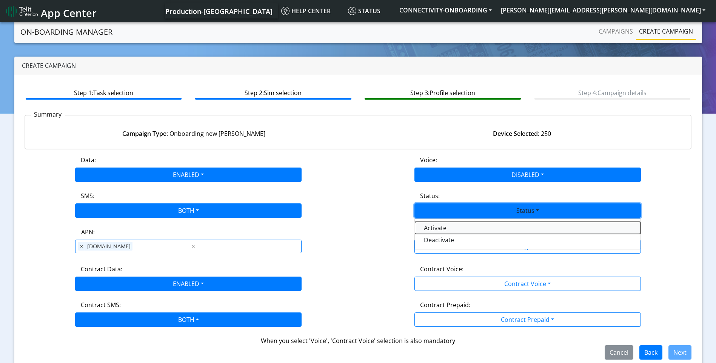
click at [457, 229] on button "Activate" at bounding box center [528, 228] width 226 height 12
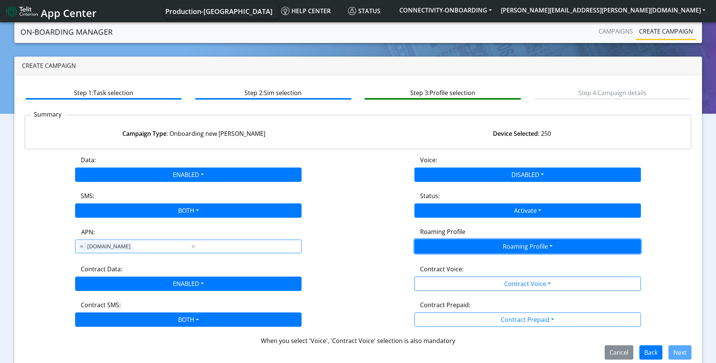
click at [492, 244] on button "Roaming Profile" at bounding box center [527, 246] width 226 height 14
click at [508, 242] on button "Roaming Profile" at bounding box center [527, 246] width 226 height 14
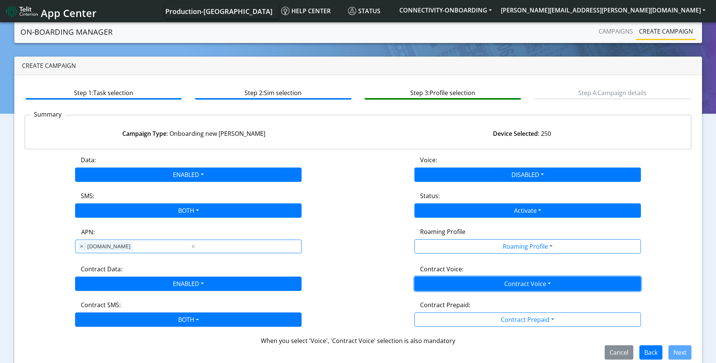
click at [518, 279] on button "Contract Voice" at bounding box center [527, 284] width 226 height 14
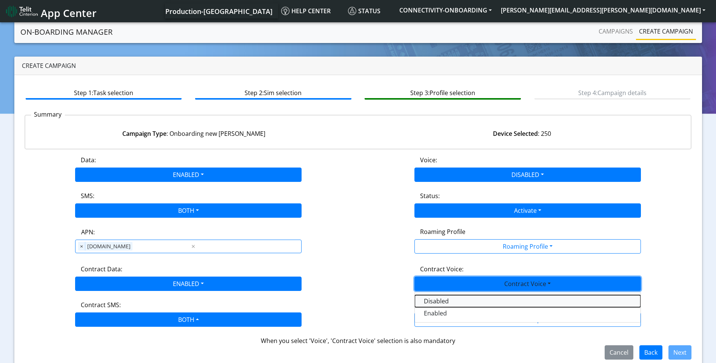
click at [458, 306] on Voicedisabled-dropdown "Disabled" at bounding box center [528, 301] width 226 height 12
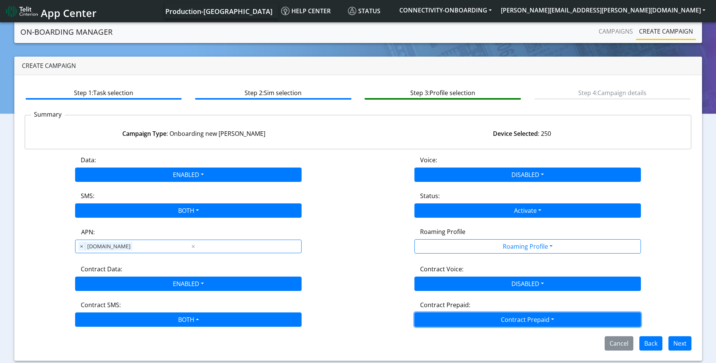
click at [502, 254] on button "Contract Prepaid" at bounding box center [527, 246] width 226 height 14
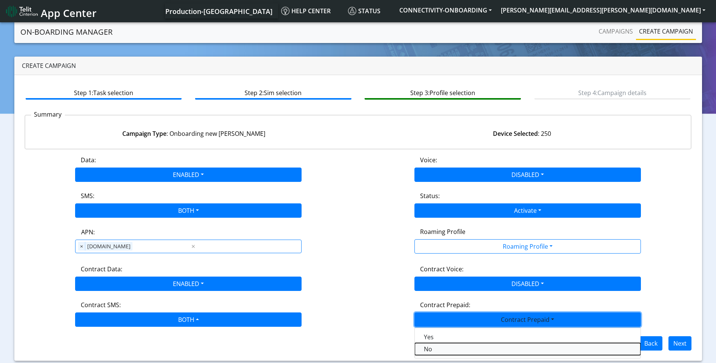
click at [442, 348] on Prepaidnotprepaid-dropdown "No" at bounding box center [528, 349] width 226 height 12
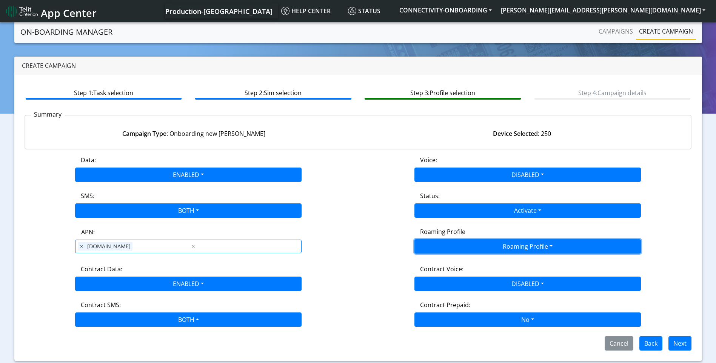
click at [511, 243] on button "Roaming Profile" at bounding box center [527, 246] width 226 height 14
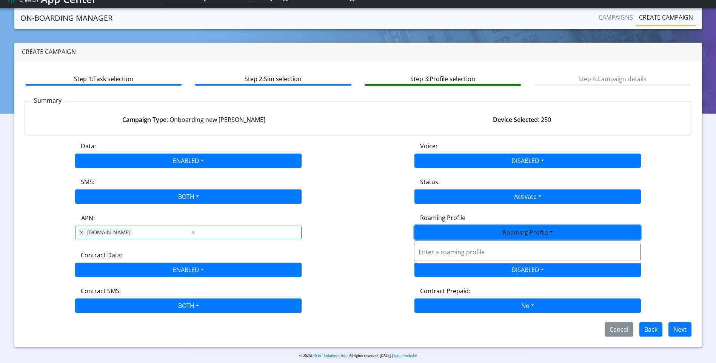
scroll to position [0, 0]
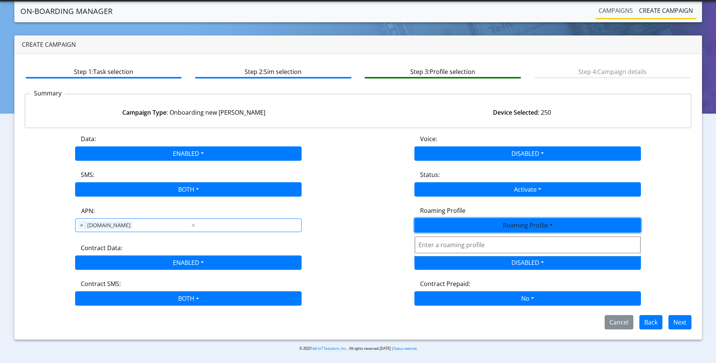
click at [614, 10] on link "Campaigns" at bounding box center [615, 10] width 40 height 15
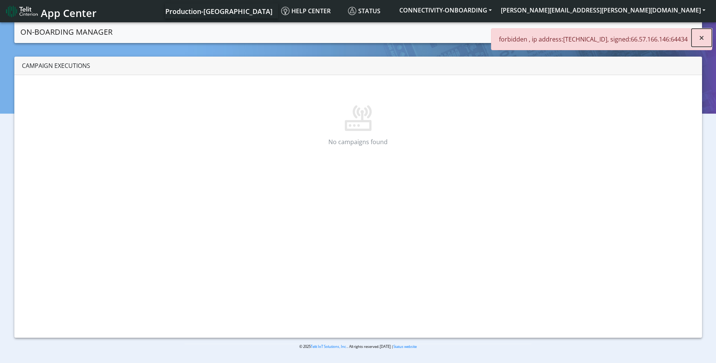
click at [700, 37] on span "×" at bounding box center [701, 37] width 5 height 12
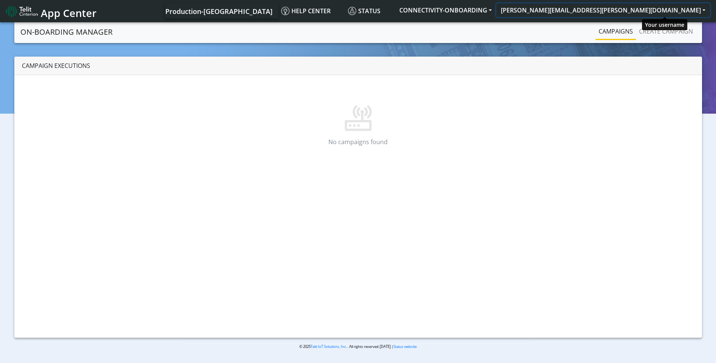
click at [645, 6] on button "[PERSON_NAME][EMAIL_ADDRESS][PERSON_NAME][DOMAIN_NAME]" at bounding box center [603, 10] width 214 height 14
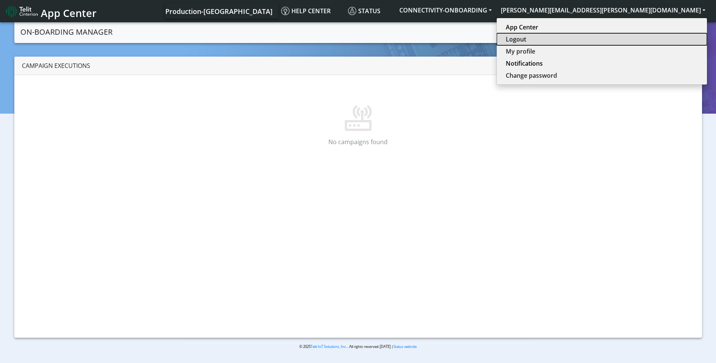
click at [648, 42] on button "Logout" at bounding box center [602, 39] width 210 height 12
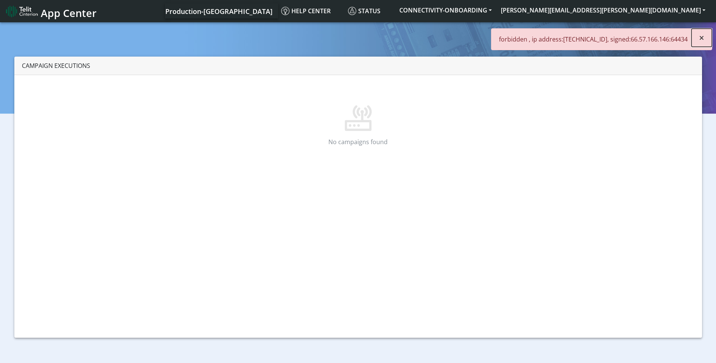
click at [708, 36] on button "×" at bounding box center [701, 38] width 20 height 18
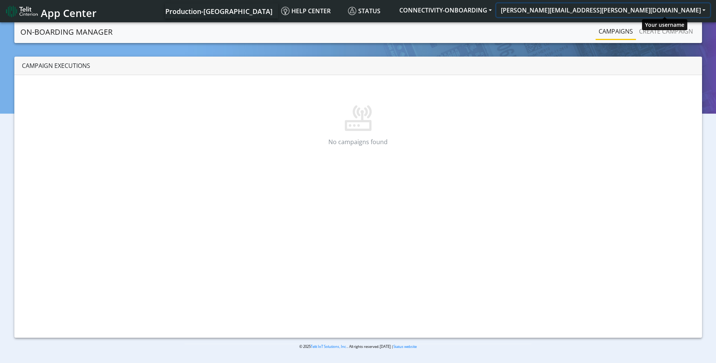
click at [648, 12] on button "[PERSON_NAME][EMAIL_ADDRESS][PERSON_NAME][DOMAIN_NAME]" at bounding box center [603, 10] width 214 height 14
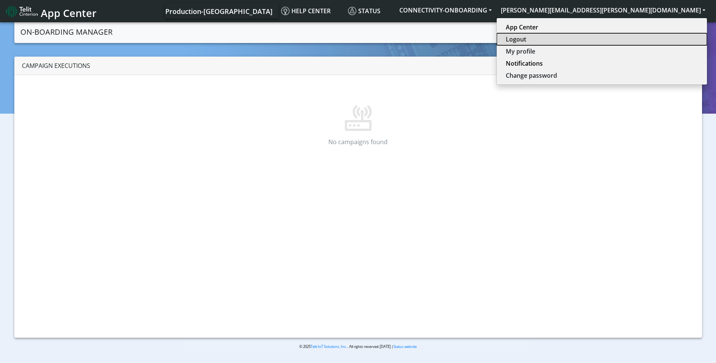
click at [647, 35] on button "Logout" at bounding box center [602, 39] width 210 height 12
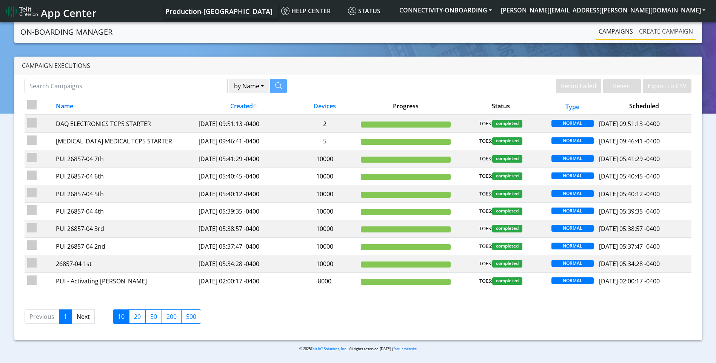
click at [668, 33] on link "Create campaign" at bounding box center [666, 31] width 60 height 15
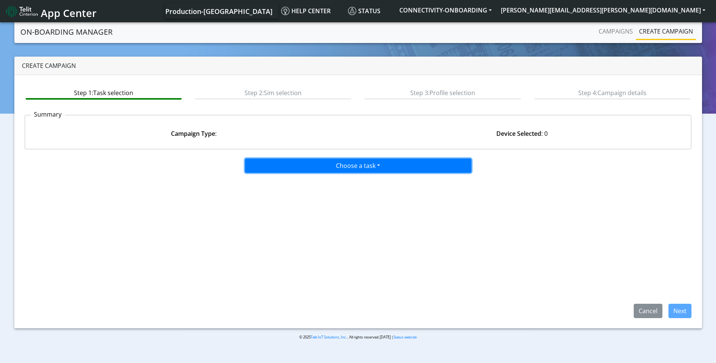
click at [373, 167] on button "Choose a task" at bounding box center [358, 165] width 226 height 14
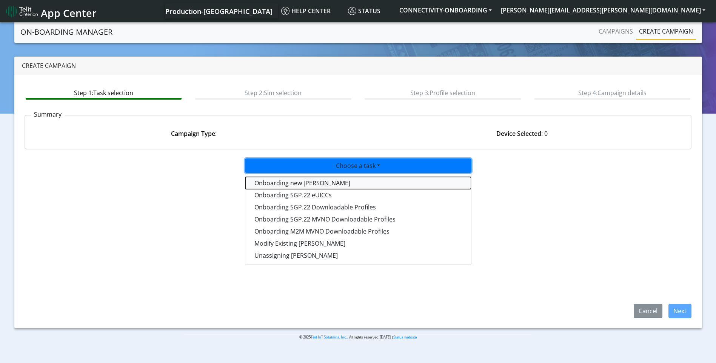
click at [306, 183] on tasktoes-dropdown "Onboarding new [PERSON_NAME]" at bounding box center [358, 183] width 226 height 12
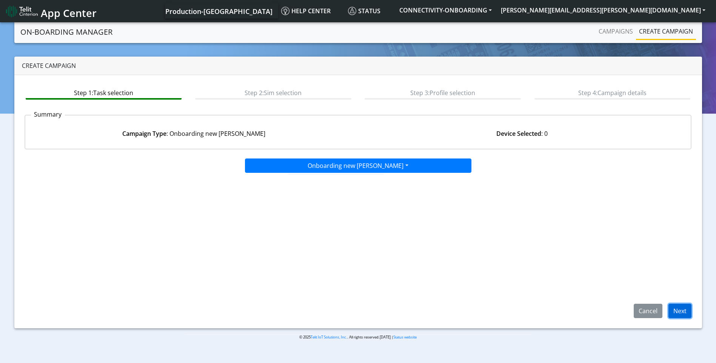
click at [680, 305] on button "Next" at bounding box center [679, 311] width 23 height 14
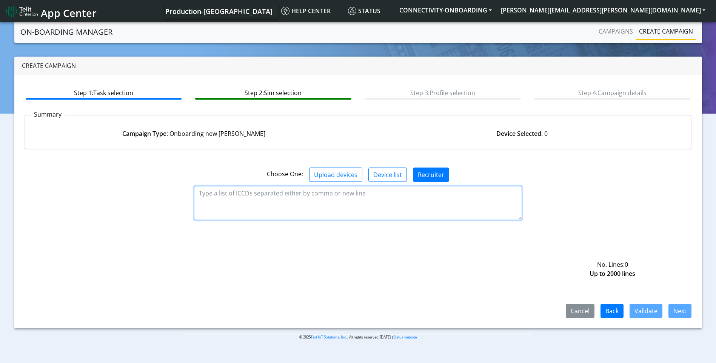
click at [334, 203] on textarea at bounding box center [358, 203] width 328 height 34
paste textarea "89358151000011748673 89358151000011748681 89358151000011748699 8935815100001174…"
type textarea "89358151000011748673 89358151000011748681 89358151000011748699 8935815100001174…"
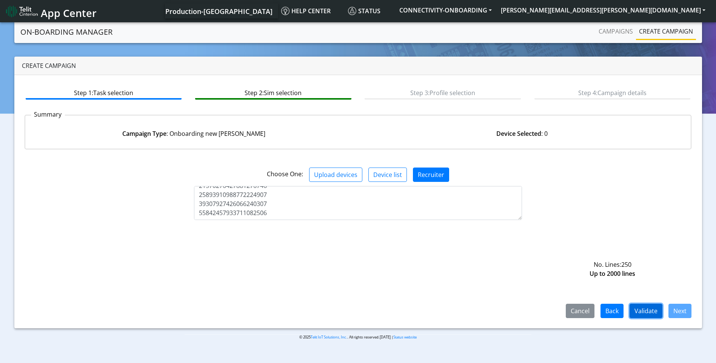
click at [655, 308] on button "Validate" at bounding box center [645, 311] width 33 height 14
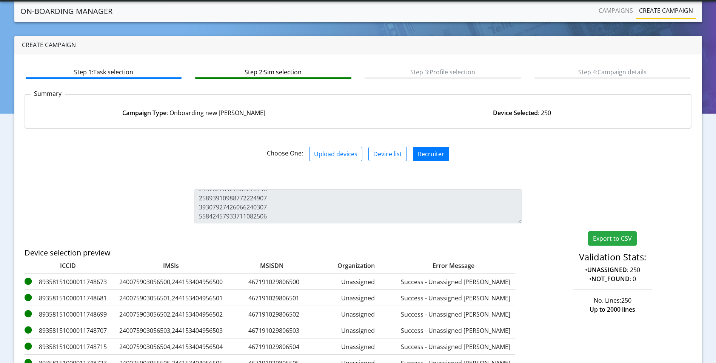
scroll to position [109, 0]
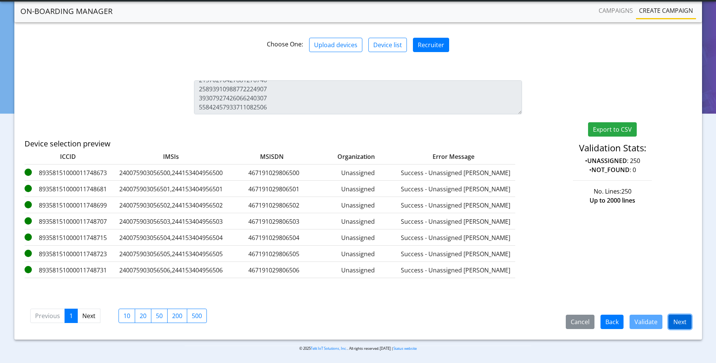
click at [677, 322] on button "Next" at bounding box center [679, 322] width 23 height 14
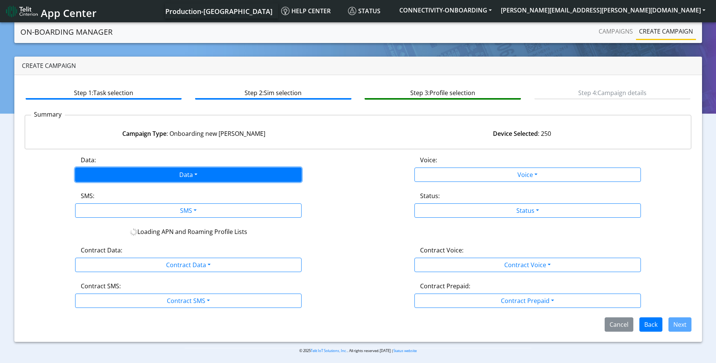
click at [181, 174] on button "Data" at bounding box center [188, 175] width 226 height 14
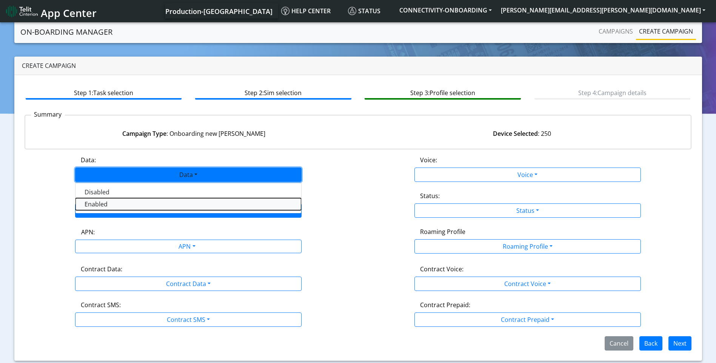
drag, startPoint x: 115, startPoint y: 205, endPoint x: 175, endPoint y: 214, distance: 60.3
click at [115, 205] on button "Enabled" at bounding box center [188, 204] width 226 height 12
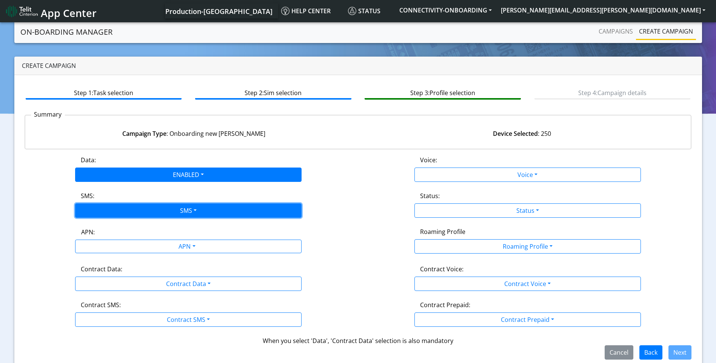
click at [186, 215] on button "SMS" at bounding box center [188, 210] width 226 height 14
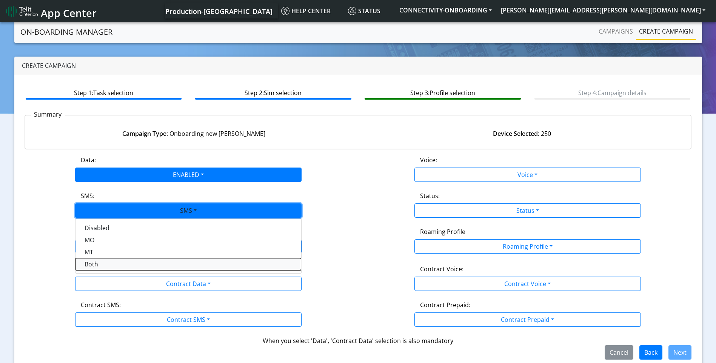
click at [112, 263] on button "Both" at bounding box center [188, 264] width 226 height 12
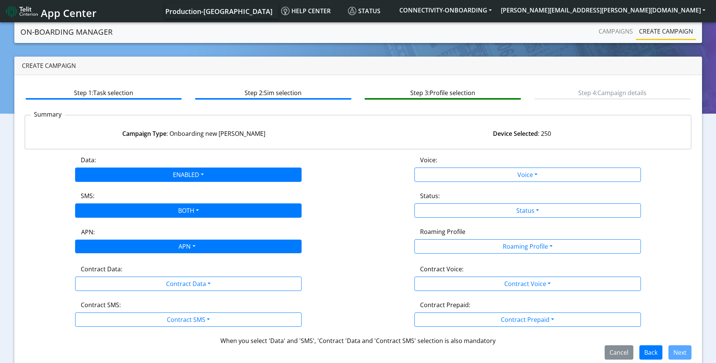
click at [183, 243] on div "APN" at bounding box center [186, 247] width 239 height 15
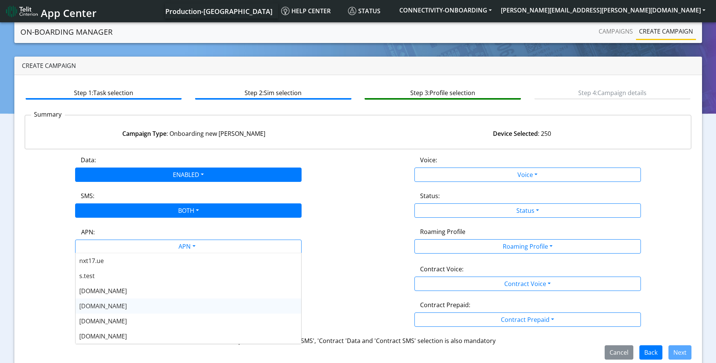
drag, startPoint x: 118, startPoint y: 311, endPoint x: 123, endPoint y: 308, distance: 5.9
click at [118, 311] on div "[DOMAIN_NAME]" at bounding box center [188, 305] width 226 height 15
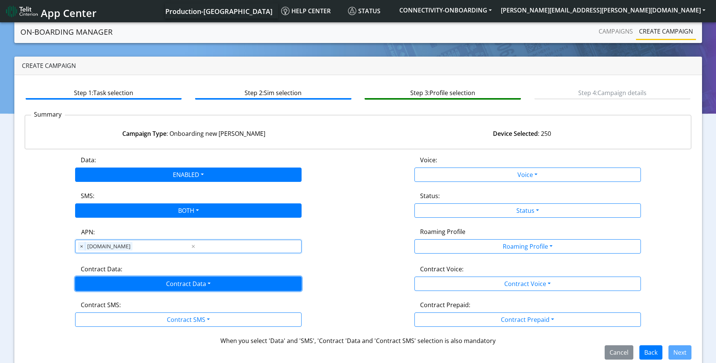
click at [198, 278] on button "Contract Data" at bounding box center [188, 284] width 226 height 14
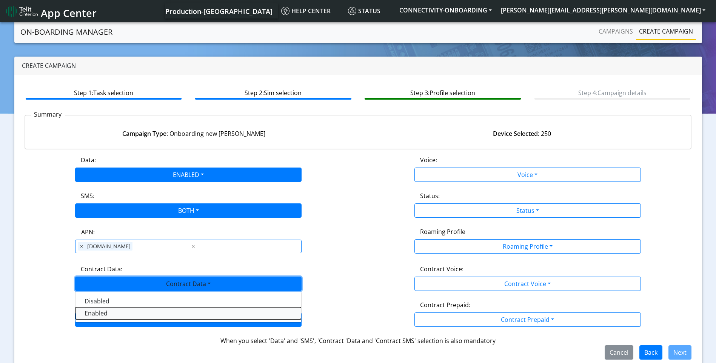
drag, startPoint x: 140, startPoint y: 311, endPoint x: 152, endPoint y: 314, distance: 12.9
click at [140, 311] on Dataenabled-dropdown "Enabled" at bounding box center [188, 313] width 226 height 12
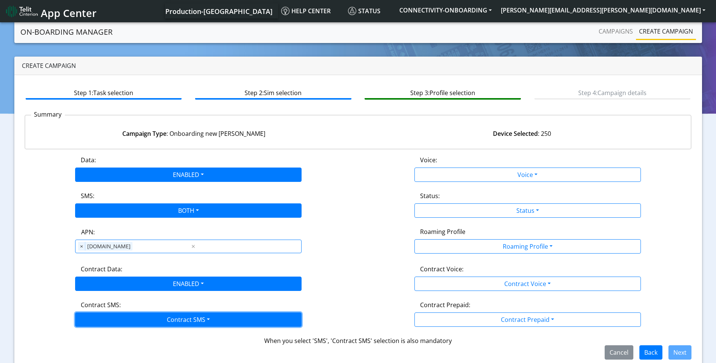
click at [170, 322] on button "Contract SMS" at bounding box center [188, 319] width 226 height 14
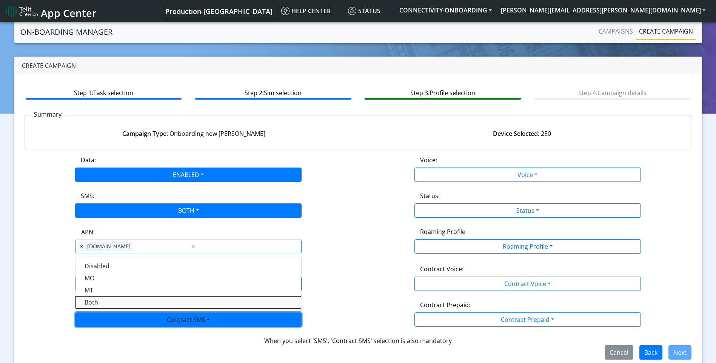
click at [96, 303] on SMSboth-dropdown "Both" at bounding box center [188, 302] width 226 height 12
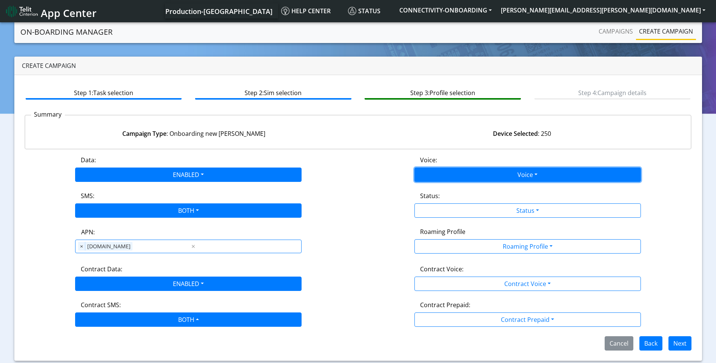
click at [494, 177] on button "Voice" at bounding box center [527, 175] width 226 height 14
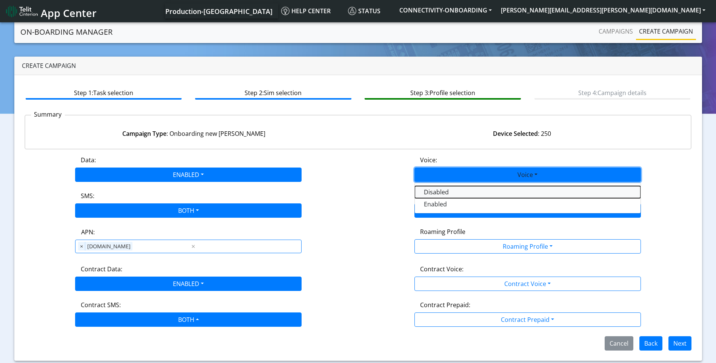
drag, startPoint x: 453, startPoint y: 194, endPoint x: 520, endPoint y: 208, distance: 68.5
click at [454, 194] on button "Disabled" at bounding box center [528, 192] width 226 height 12
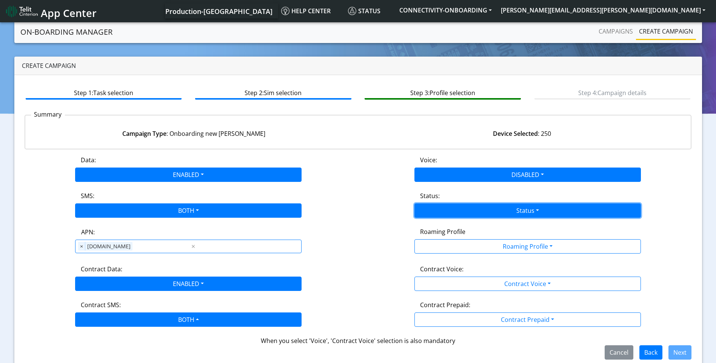
click at [520, 206] on button "Status" at bounding box center [527, 210] width 226 height 14
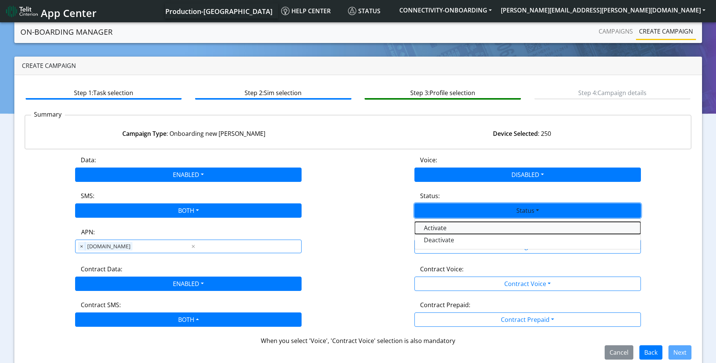
click at [468, 229] on button "Activate" at bounding box center [528, 228] width 226 height 12
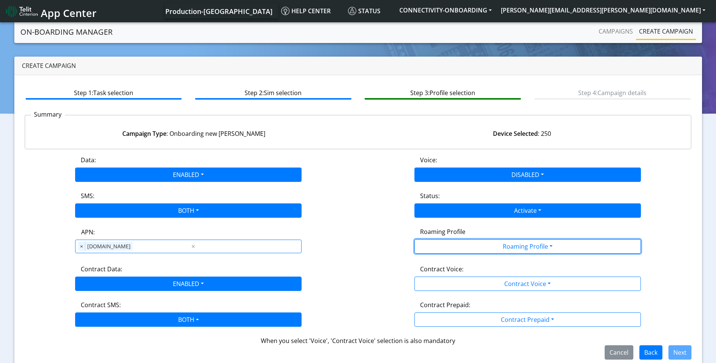
drag, startPoint x: 520, startPoint y: 248, endPoint x: 523, endPoint y: 254, distance: 6.6
click at [520, 248] on button "Roaming Profile" at bounding box center [527, 246] width 226 height 14
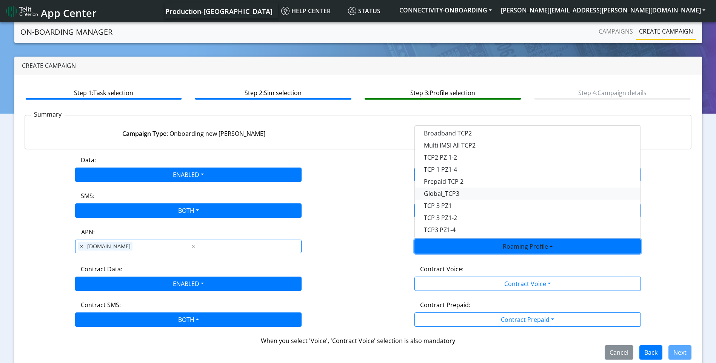
scroll to position [99, 0]
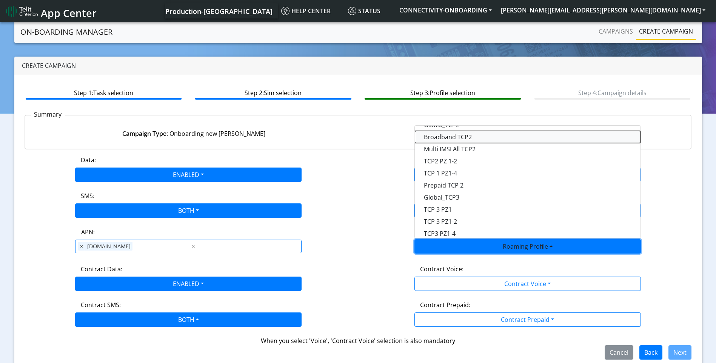
click at [473, 137] on Profile-dropdown "Broadband TCP2" at bounding box center [528, 137] width 226 height 12
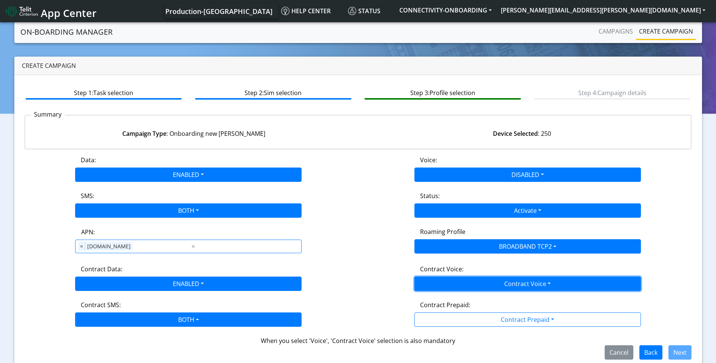
click at [535, 280] on button "Contract Voice" at bounding box center [527, 284] width 226 height 14
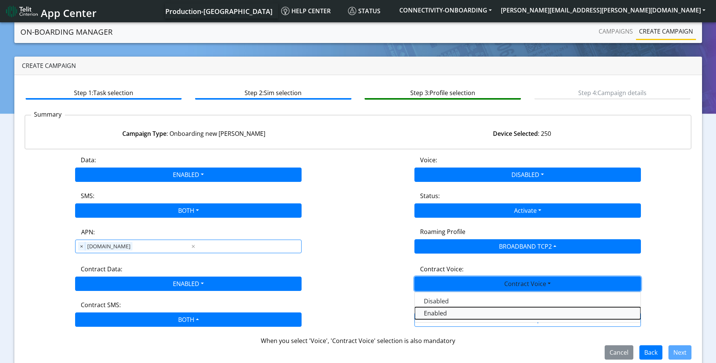
click at [461, 314] on Voiceenabled-dropdown "Enabled" at bounding box center [528, 313] width 226 height 12
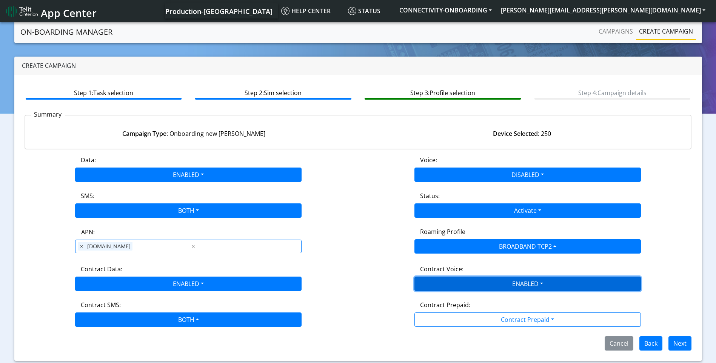
click at [507, 289] on button "ENABLED" at bounding box center [527, 284] width 226 height 14
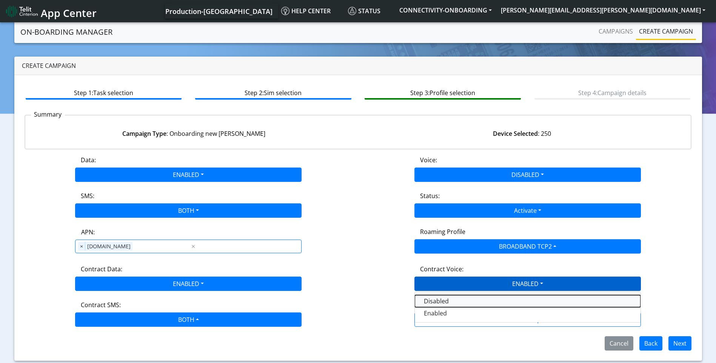
click at [460, 306] on Voicedisabled-dropdown "Disabled" at bounding box center [528, 301] width 226 height 12
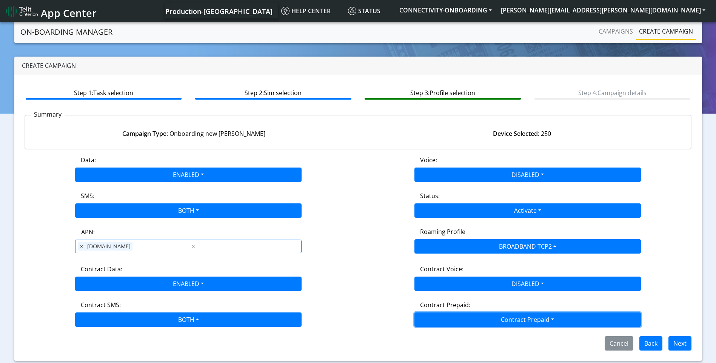
click at [482, 318] on button "Contract Prepaid" at bounding box center [527, 319] width 226 height 14
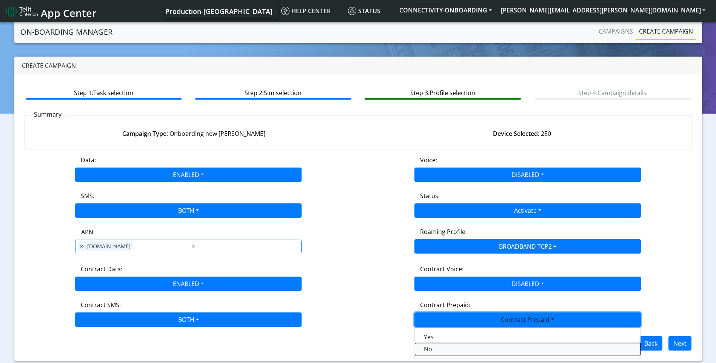
click at [435, 348] on Prepaidnotprepaid-dropdown "No" at bounding box center [528, 349] width 226 height 12
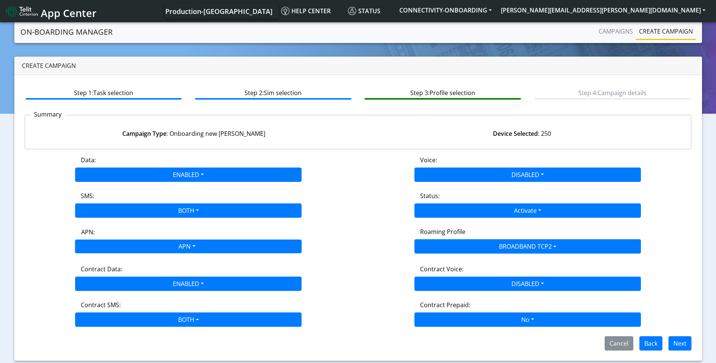
click at [176, 247] on div "APN" at bounding box center [186, 247] width 239 height 15
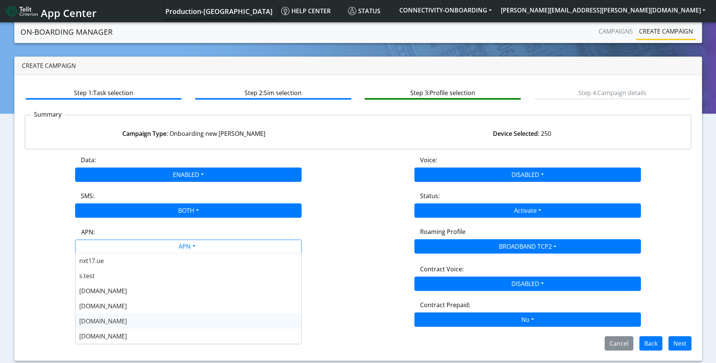
click at [139, 315] on div "[DOMAIN_NAME]" at bounding box center [188, 321] width 226 height 15
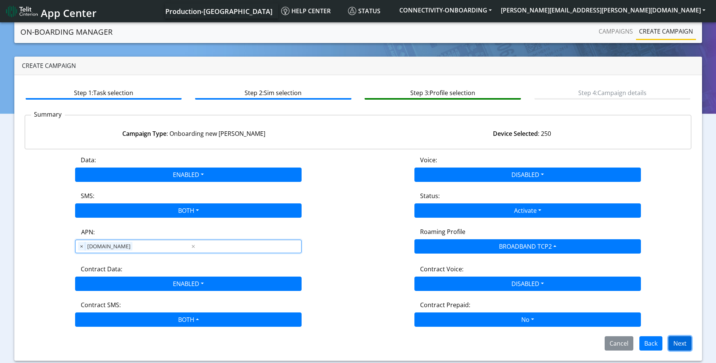
click at [686, 342] on button "Next" at bounding box center [679, 343] width 23 height 14
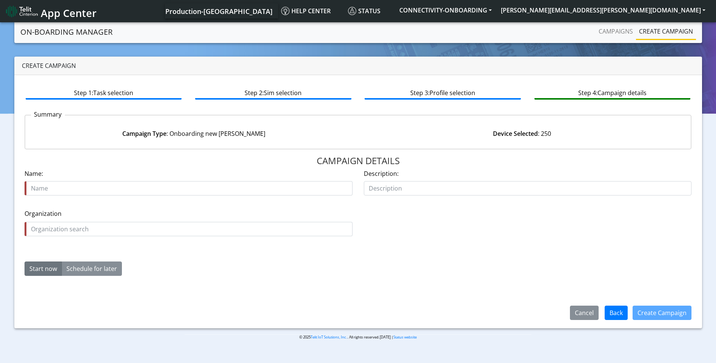
click at [124, 188] on input "text" at bounding box center [189, 188] width 328 height 14
type input "brain corp 19252 01 06 PO 5632611"
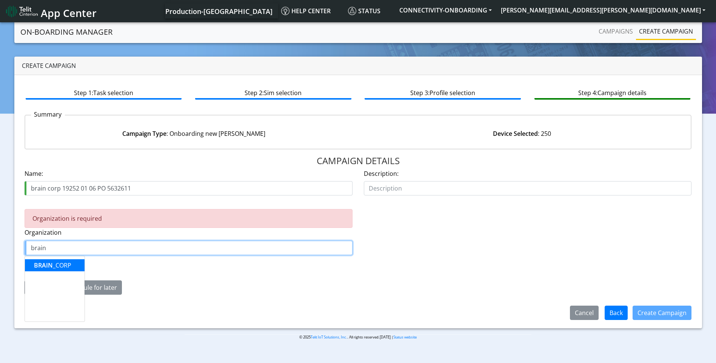
drag, startPoint x: 43, startPoint y: 262, endPoint x: 59, endPoint y: 284, distance: 27.6
click at [43, 262] on span "BRAIN" at bounding box center [43, 265] width 19 height 8
type input "BRAIN_CORP"
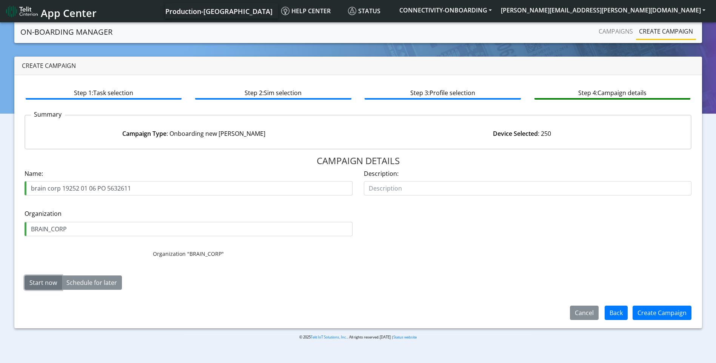
click at [40, 282] on button "Start now" at bounding box center [43, 282] width 37 height 14
click at [675, 315] on button "Create Campaign" at bounding box center [661, 313] width 59 height 14
